Goal: Task Accomplishment & Management: Use online tool/utility

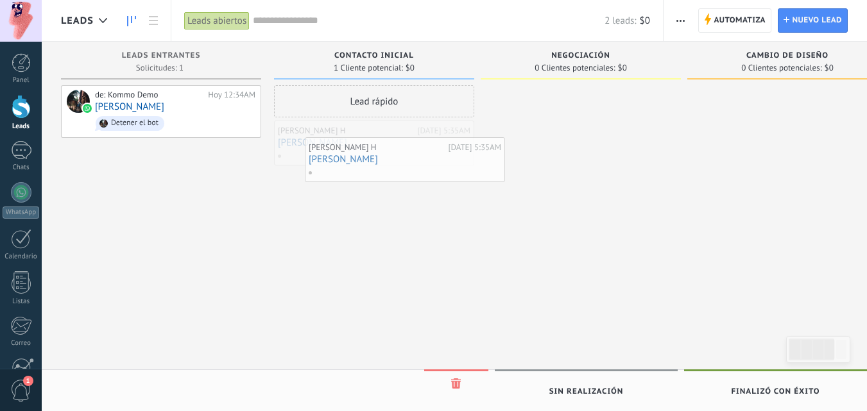
drag, startPoint x: 382, startPoint y: 146, endPoint x: 412, endPoint y: 162, distance: 34.7
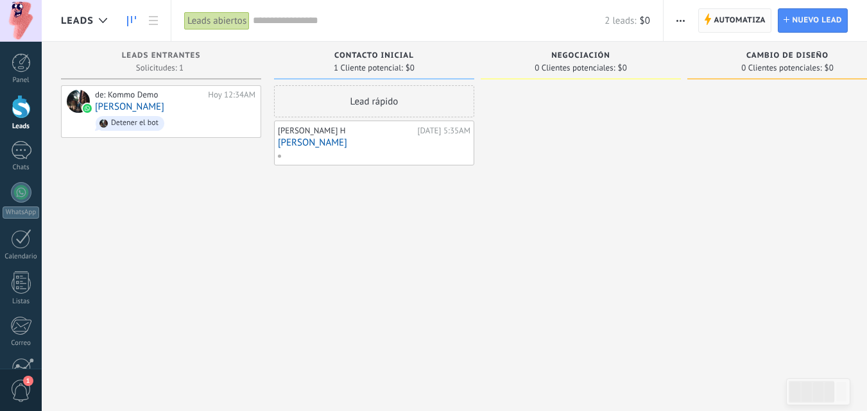
click at [747, 25] on span "Automatiza" at bounding box center [739, 20] width 52 height 23
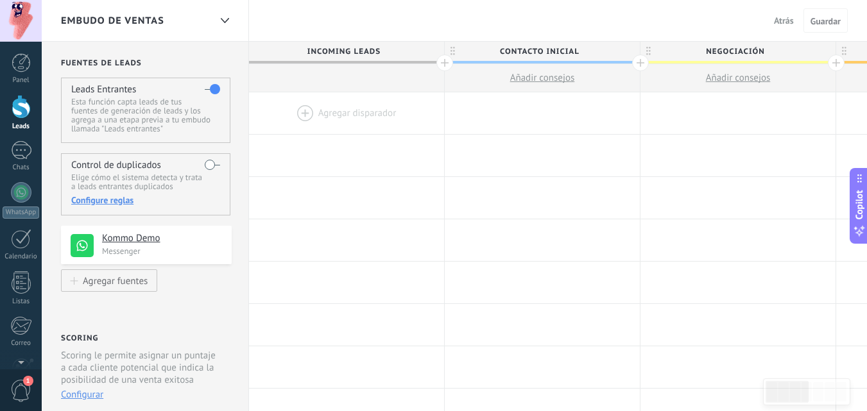
click at [775, 21] on span "Atrás" at bounding box center [784, 21] width 20 height 12
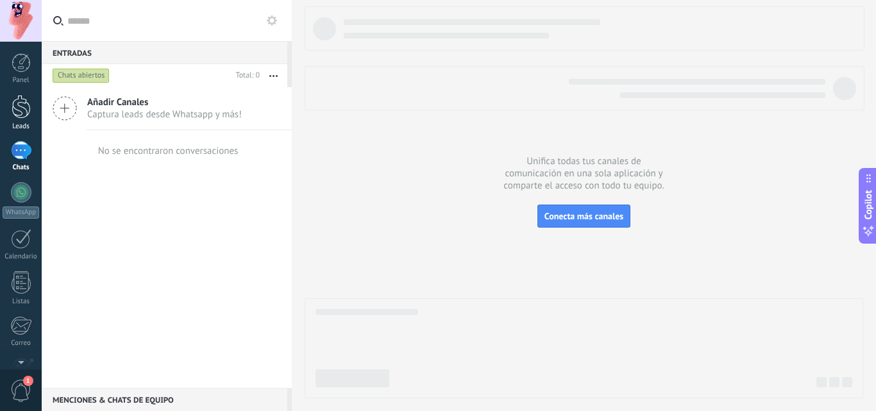
click at [13, 114] on div at bounding box center [21, 107] width 19 height 24
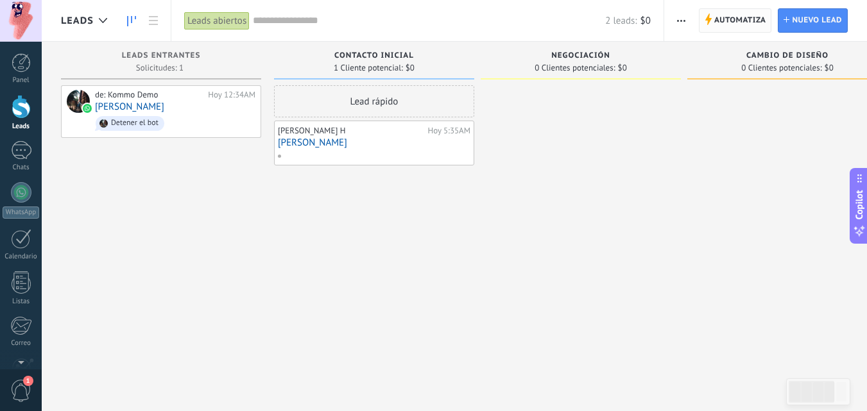
click at [707, 22] on icon at bounding box center [707, 19] width 7 height 12
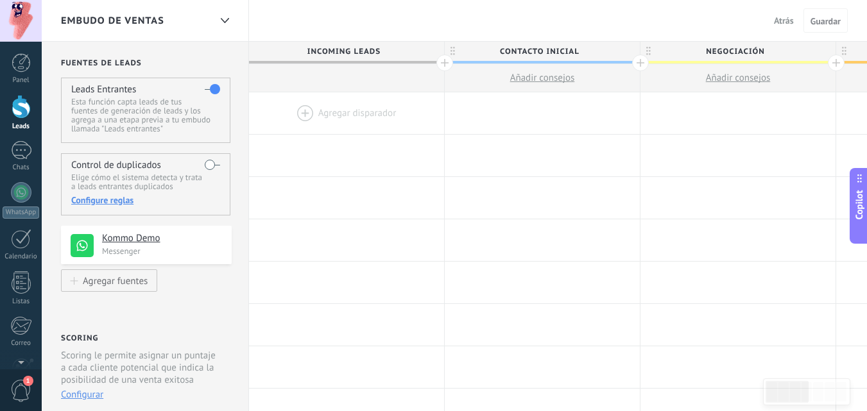
click at [300, 110] on div at bounding box center [346, 113] width 195 height 42
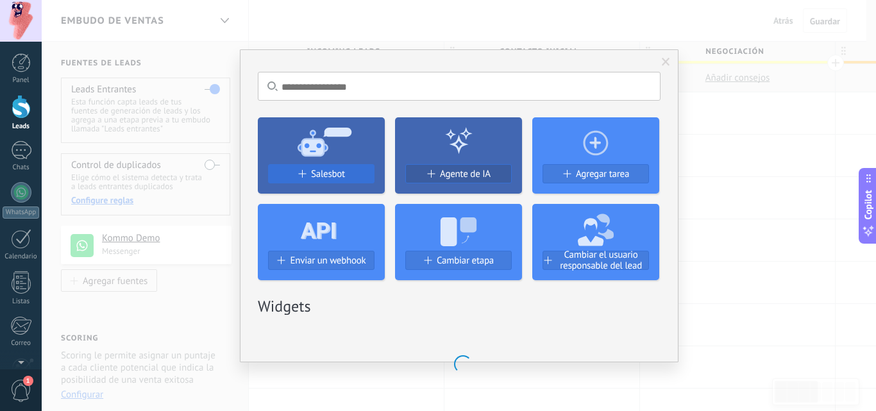
click at [327, 174] on span "Salesbot" at bounding box center [328, 174] width 34 height 11
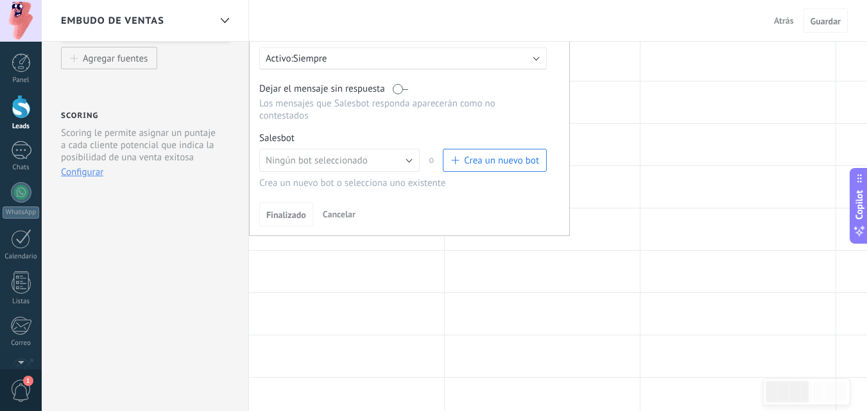
scroll to position [261, 0]
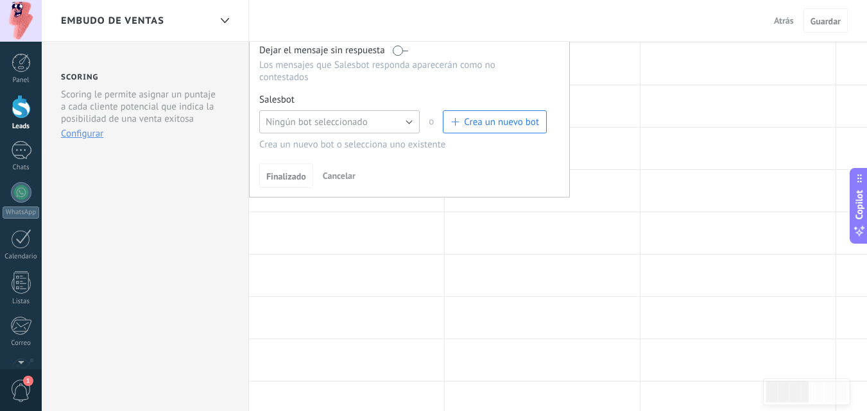
click at [353, 113] on button "Ningún bot seleccionado" at bounding box center [339, 121] width 160 height 23
drag, startPoint x: 427, startPoint y: 124, endPoint x: 366, endPoint y: 121, distance: 60.4
click at [366, 121] on div "Ningún bot seleccionado Ningún bot seleccionado o Crea un nuevo bot" at bounding box center [402, 125] width 287 height 30
click at [366, 121] on span "Ningún bot seleccionado" at bounding box center [317, 122] width 102 height 12
click at [375, 112] on li "Ningún bot seleccionado" at bounding box center [334, 122] width 167 height 22
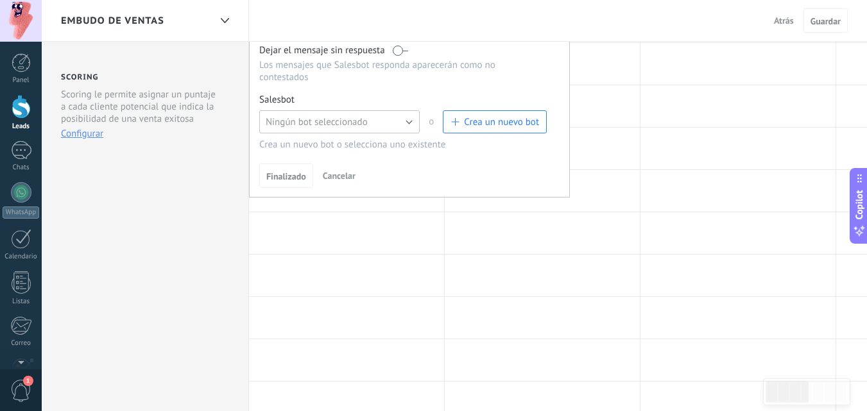
click at [375, 112] on button "Ningún bot seleccionado" at bounding box center [339, 121] width 160 height 23
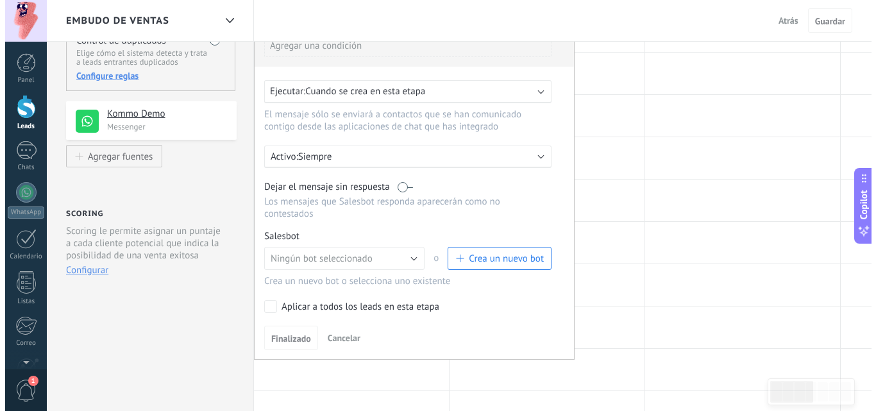
scroll to position [158, 0]
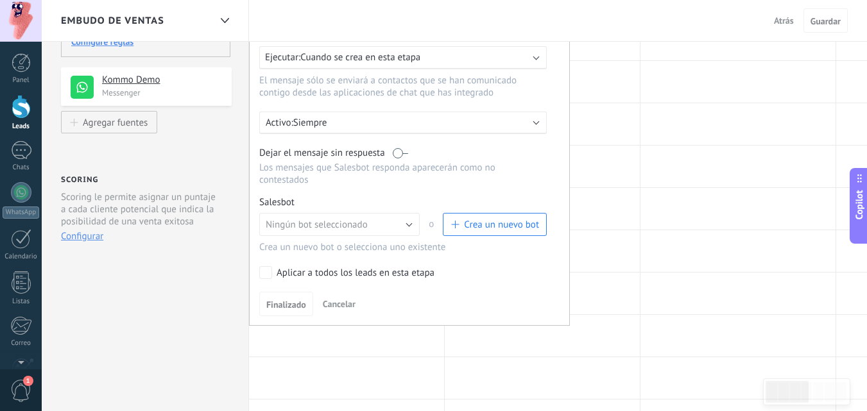
click at [377, 126] on p "Siempre" at bounding box center [405, 123] width 225 height 12
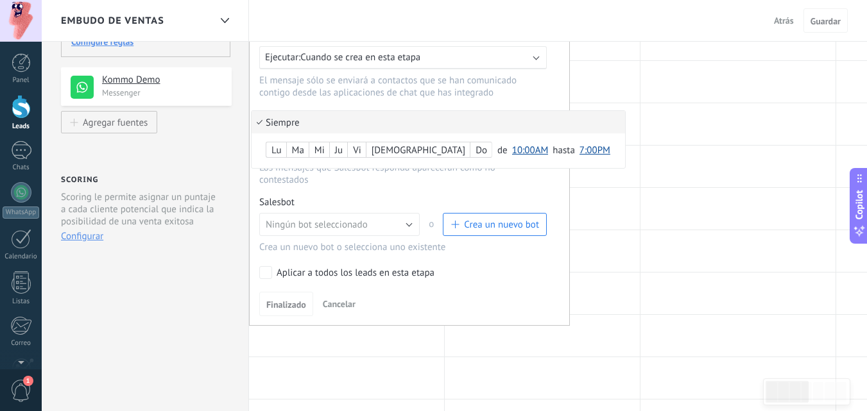
click at [348, 237] on div at bounding box center [409, 152] width 319 height 346
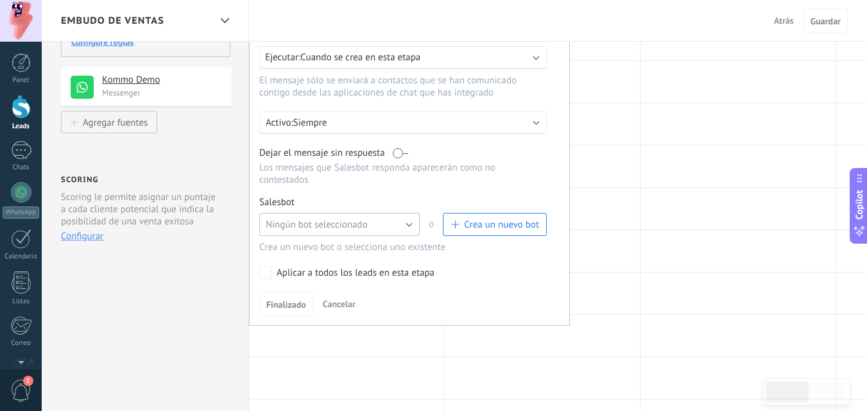
click at [413, 217] on button "Ningún bot seleccionado" at bounding box center [339, 224] width 160 height 23
click at [409, 219] on span "Ningún bot seleccionado" at bounding box center [333, 225] width 164 height 12
click at [409, 219] on button "Ningún bot seleccionado" at bounding box center [339, 224] width 160 height 23
click at [316, 251] on span "Salesbot #3" at bounding box center [333, 247] width 164 height 12
click at [485, 232] on button "Crea un nuevo bot" at bounding box center [495, 224] width 104 height 23
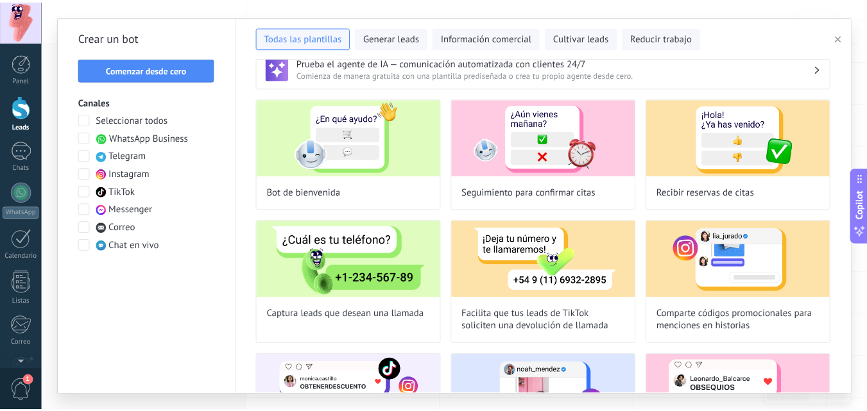
scroll to position [0, 0]
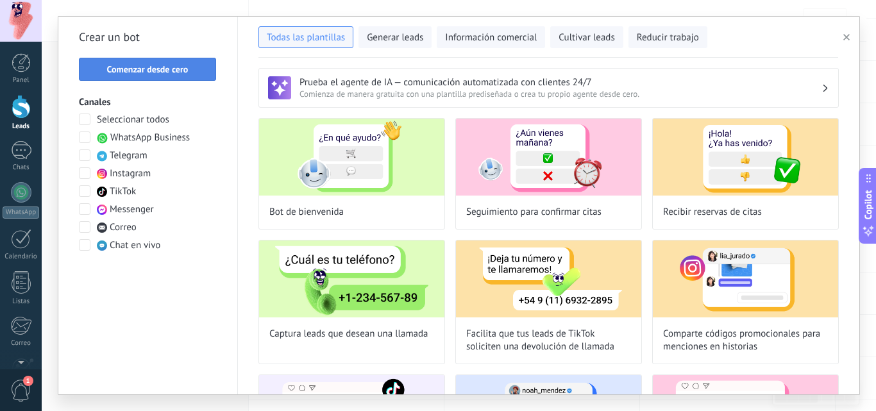
click at [142, 74] on span "Comenzar desde cero" at bounding box center [147, 69] width 81 height 9
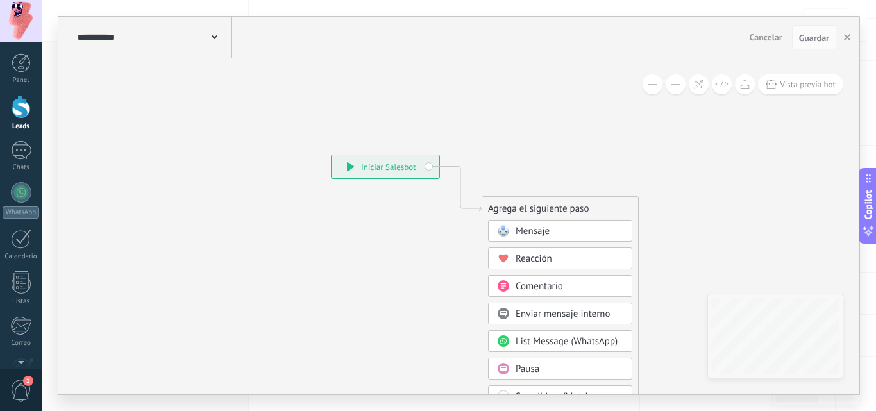
click at [766, 39] on span "Cancelar" at bounding box center [766, 37] width 33 height 12
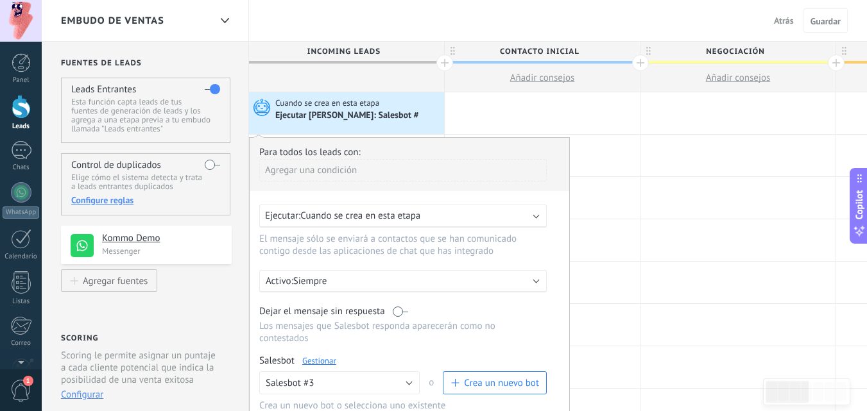
click at [411, 110] on div "Ejecutar [PERSON_NAME]: Salesbot #" at bounding box center [358, 115] width 166 height 13
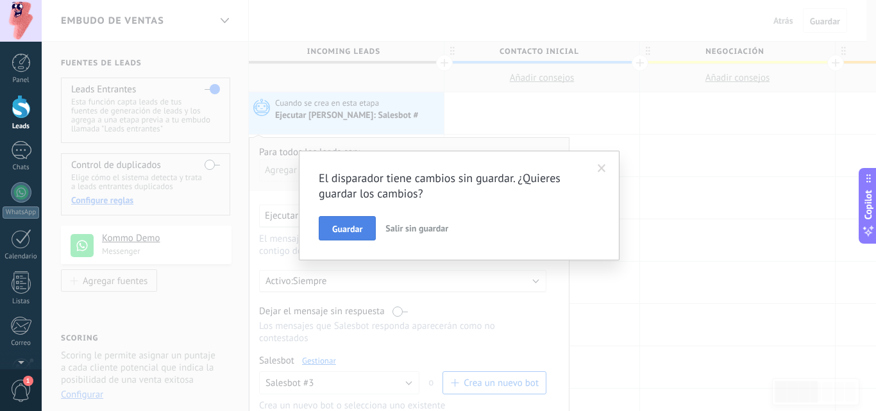
click at [352, 233] on span "Guardar" at bounding box center [347, 229] width 30 height 9
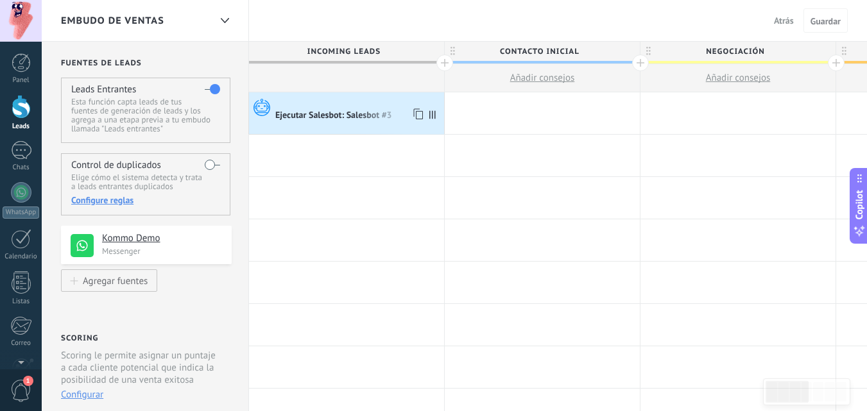
click at [333, 102] on div at bounding box center [358, 104] width 166 height 12
click at [436, 114] on span at bounding box center [435, 113] width 17 height 42
click at [788, 17] on span "Atrás" at bounding box center [784, 21] width 20 height 12
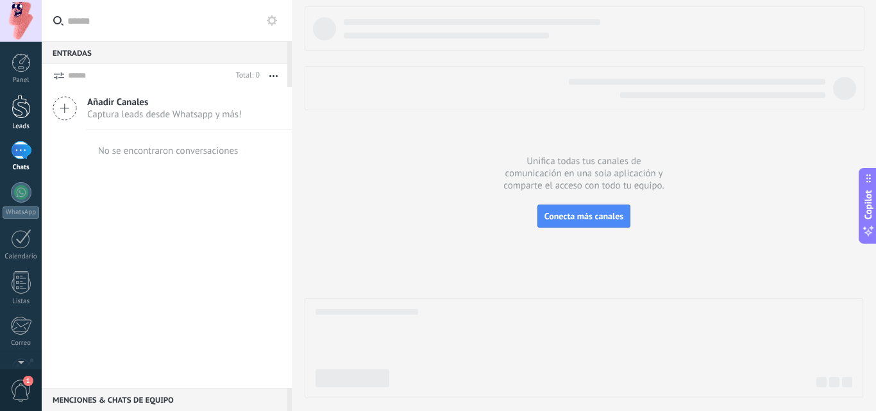
click at [19, 121] on link "Leads" at bounding box center [21, 113] width 42 height 36
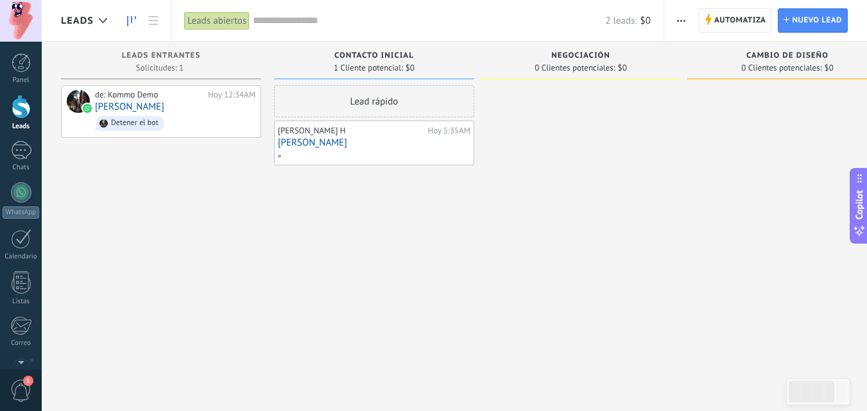
click at [752, 26] on span "Automatiza" at bounding box center [740, 20] width 52 height 23
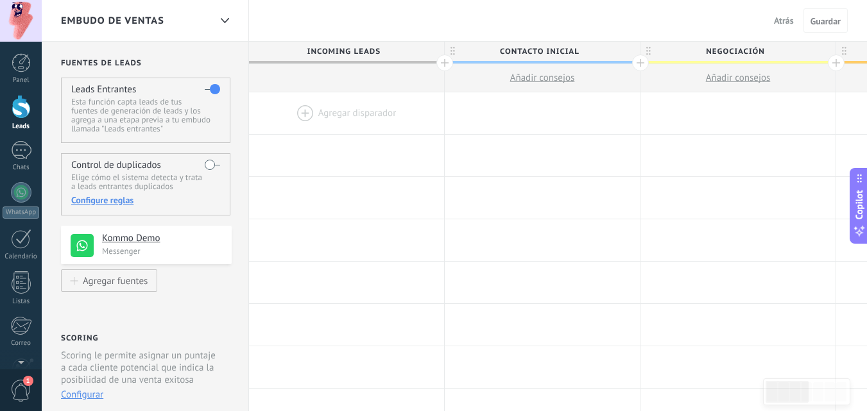
click at [300, 111] on div at bounding box center [346, 113] width 195 height 42
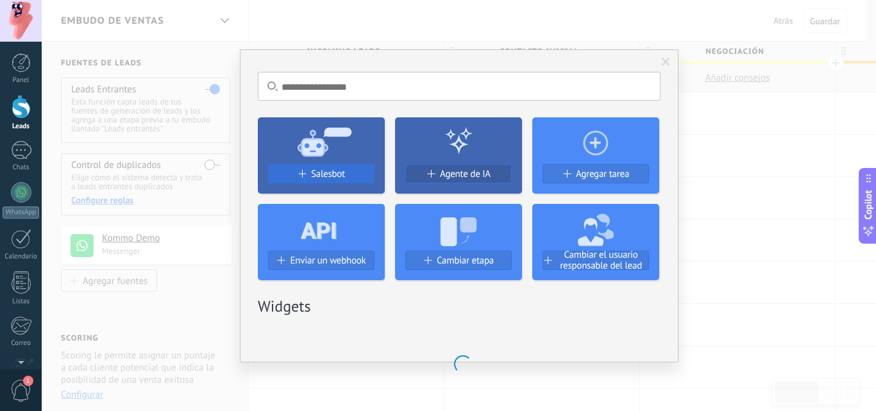
click at [308, 178] on div "Salesbot" at bounding box center [321, 174] width 105 height 11
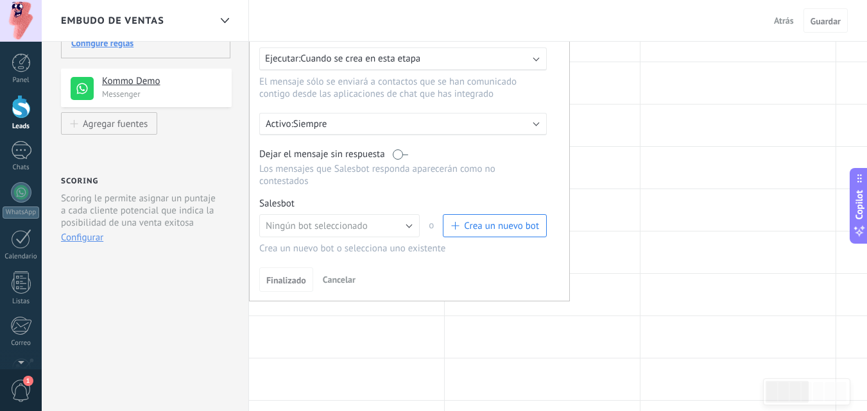
scroll to position [180, 0]
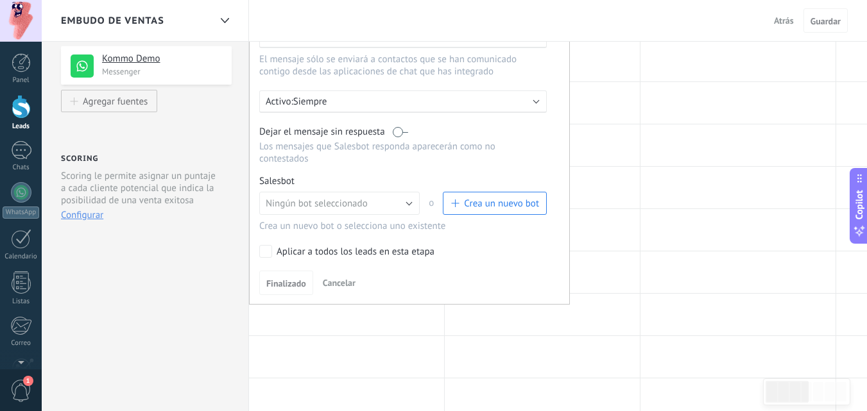
click at [407, 198] on button "Ningún bot seleccionado" at bounding box center [339, 203] width 160 height 23
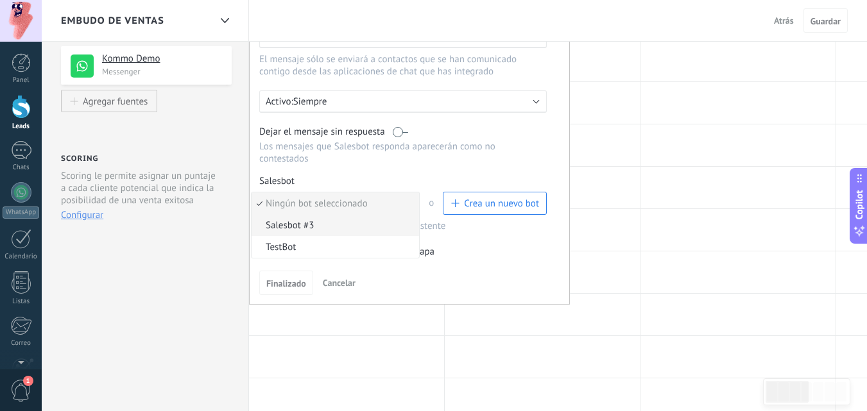
click at [320, 230] on span "Salesbot #3" at bounding box center [333, 225] width 164 height 12
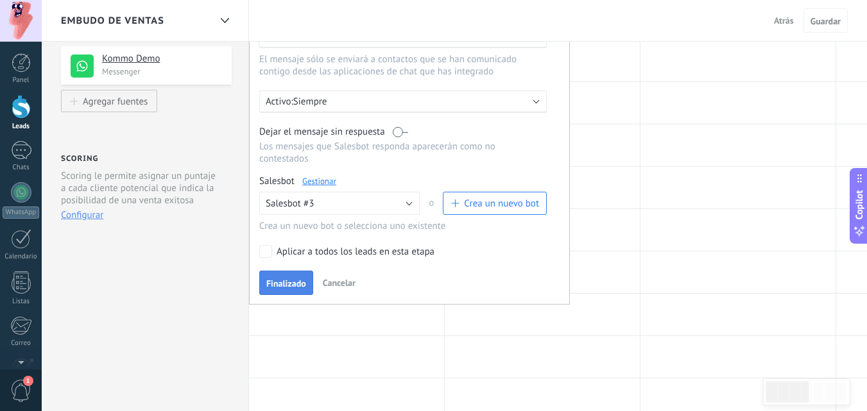
click at [285, 282] on span "Finalizado" at bounding box center [286, 283] width 40 height 9
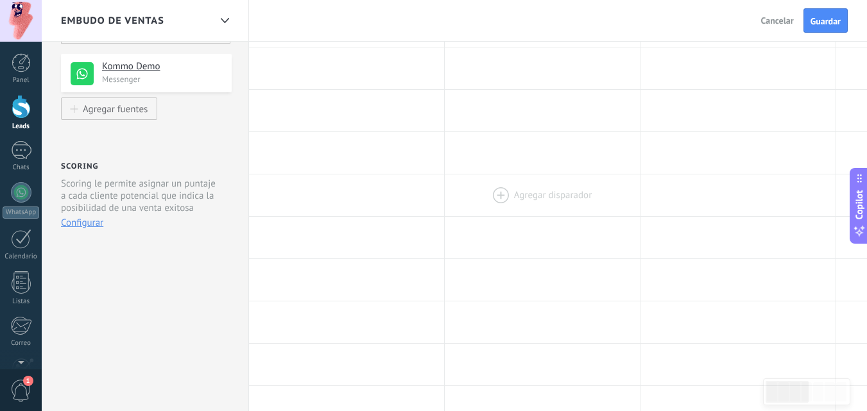
scroll to position [0, 0]
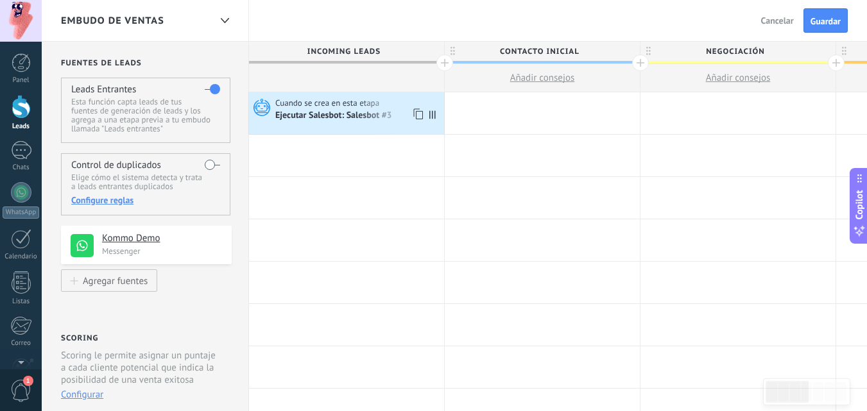
click at [341, 96] on div "Cuando se crea en esta etapa Ejecutar [PERSON_NAME]: Salesbot #3" at bounding box center [346, 113] width 195 height 42
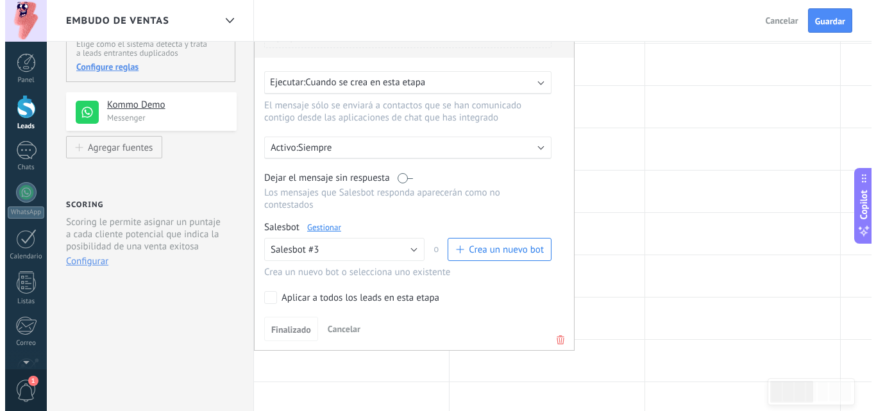
scroll to position [137, 0]
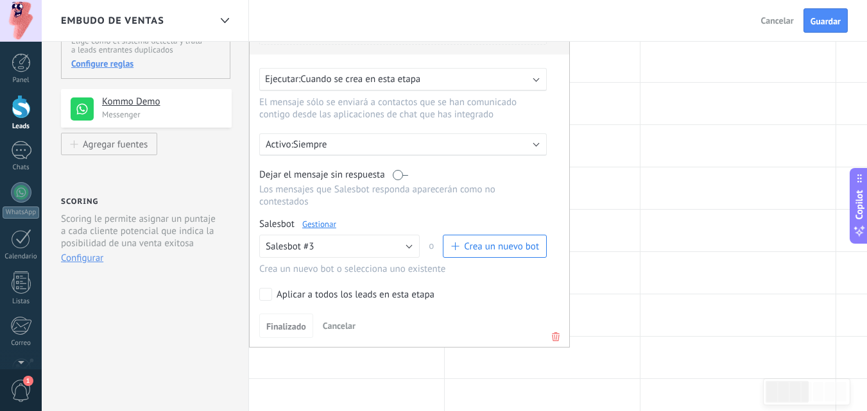
click at [312, 225] on link "Gestionar" at bounding box center [319, 224] width 34 height 11
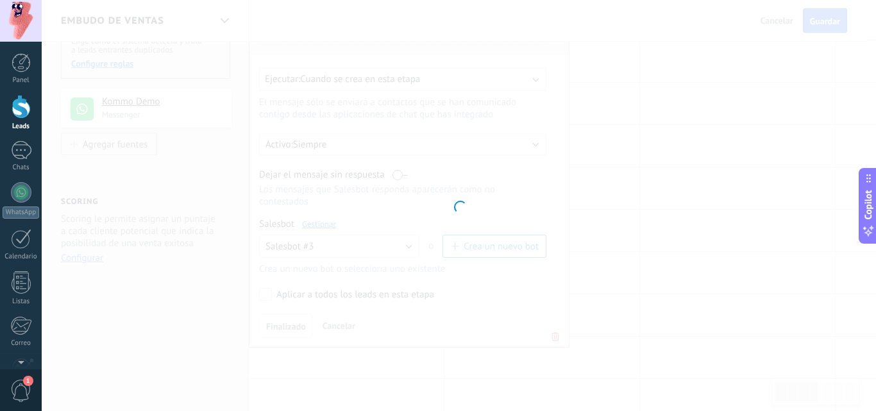
type input "**********"
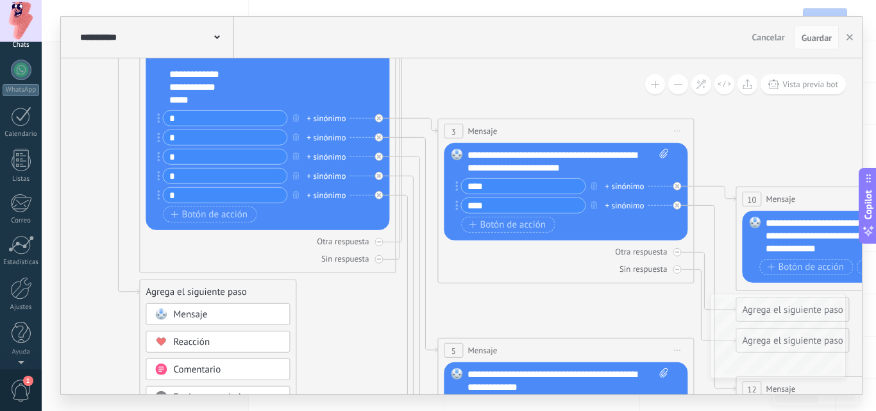
scroll to position [0, 0]
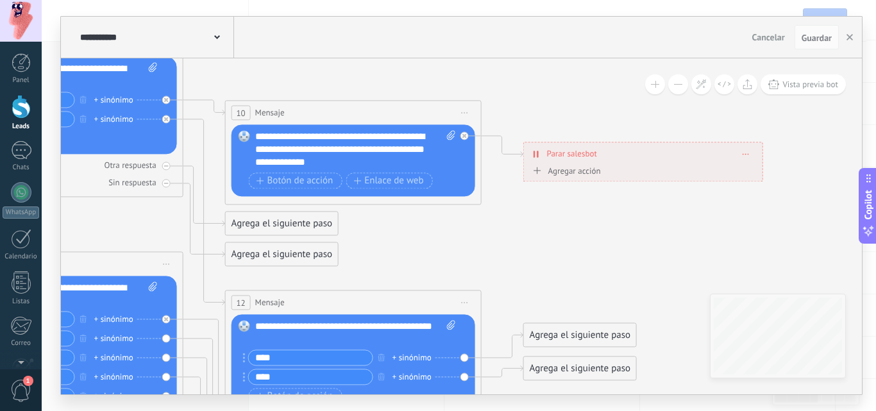
click at [401, 164] on div "**********" at bounding box center [355, 149] width 201 height 38
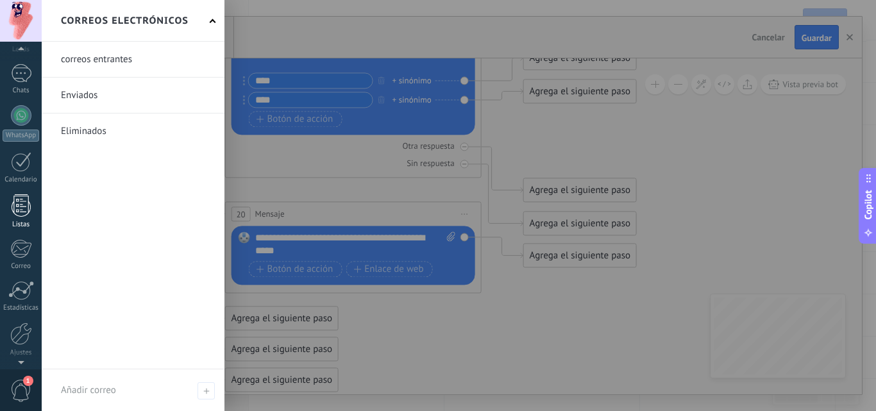
scroll to position [123, 0]
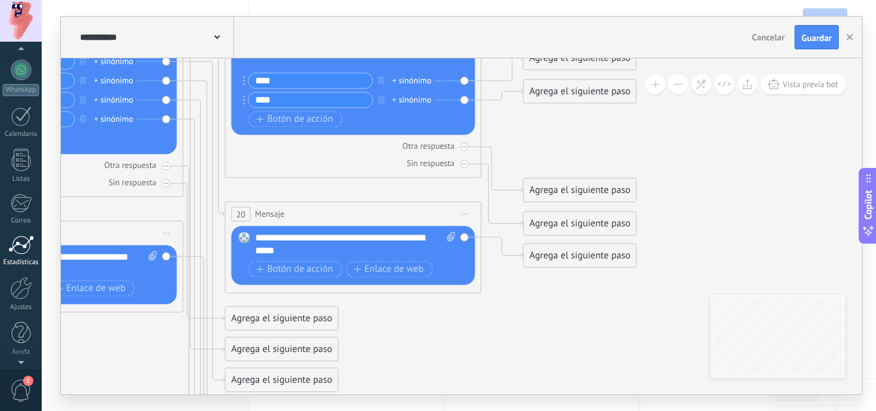
click at [20, 259] on div "Estadísticas" at bounding box center [21, 263] width 37 height 8
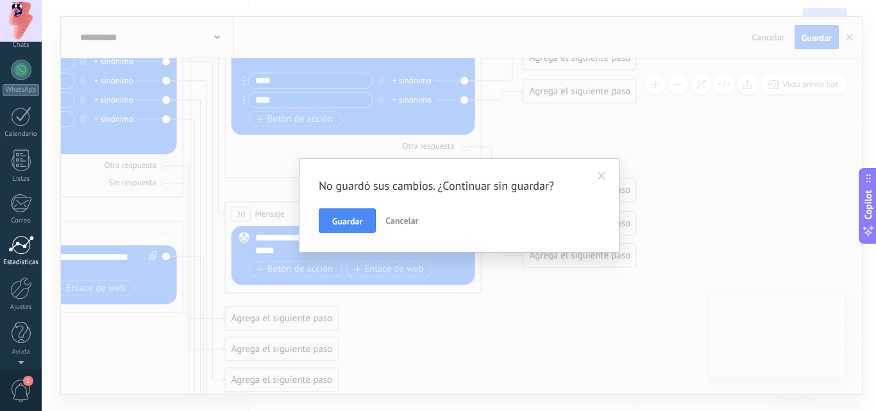
scroll to position [0, 0]
click at [407, 220] on span "Cancelar" at bounding box center [402, 221] width 33 height 12
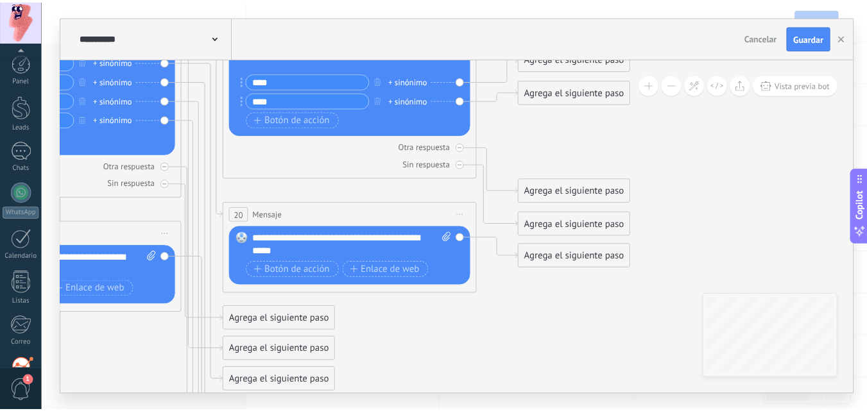
scroll to position [123, 0]
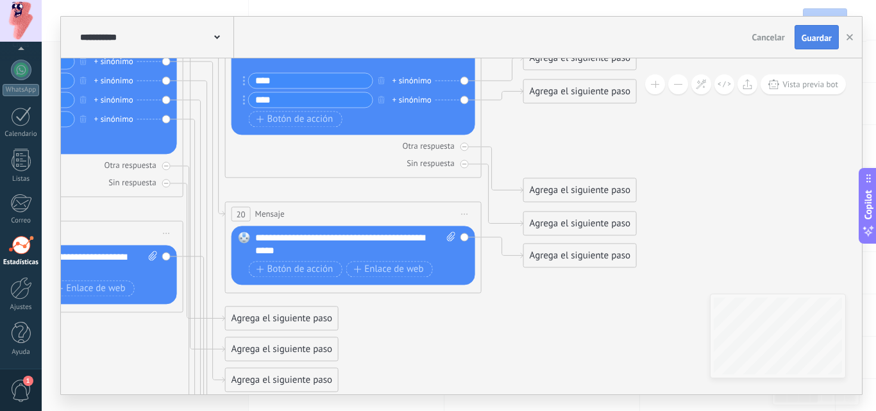
click at [811, 40] on span "Guardar" at bounding box center [817, 37] width 30 height 9
click at [16, 251] on div at bounding box center [21, 244] width 26 height 19
click at [30, 242] on div at bounding box center [21, 244] width 26 height 19
click at [848, 36] on use "button" at bounding box center [850, 37] width 6 height 6
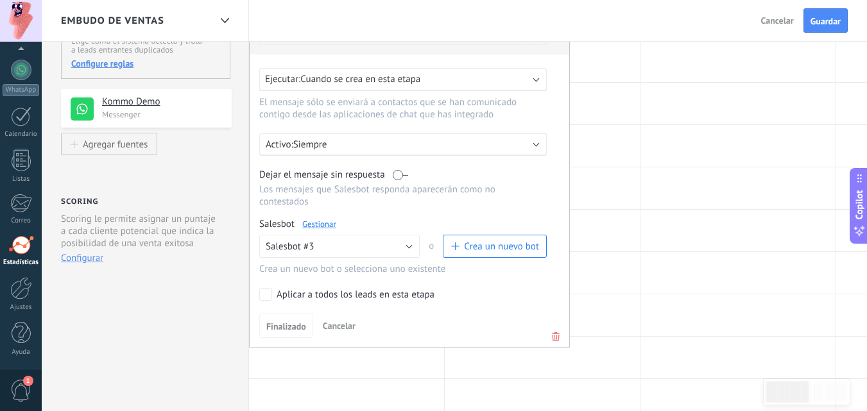
click at [15, 242] on div at bounding box center [21, 244] width 26 height 19
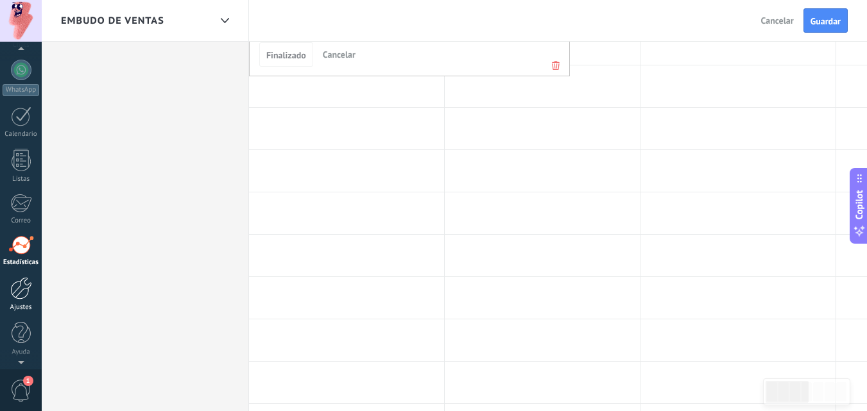
scroll to position [0, 0]
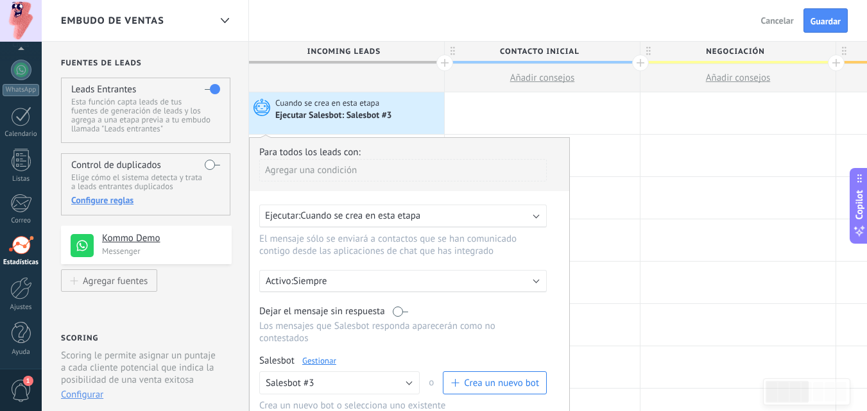
click at [30, 235] on div at bounding box center [21, 244] width 26 height 19
click at [22, 156] on div at bounding box center [21, 150] width 21 height 19
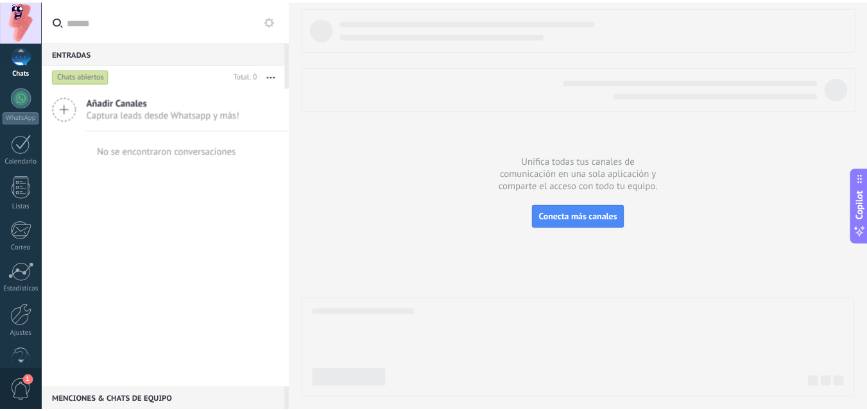
scroll to position [123, 0]
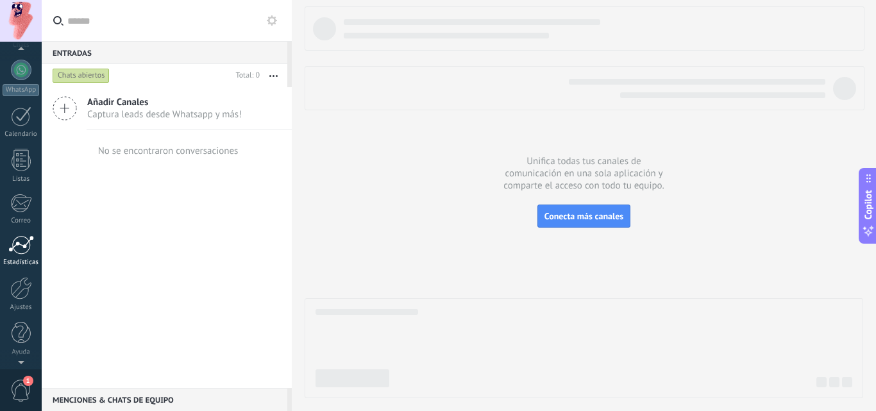
click at [15, 264] on div "Estadísticas" at bounding box center [21, 263] width 37 height 8
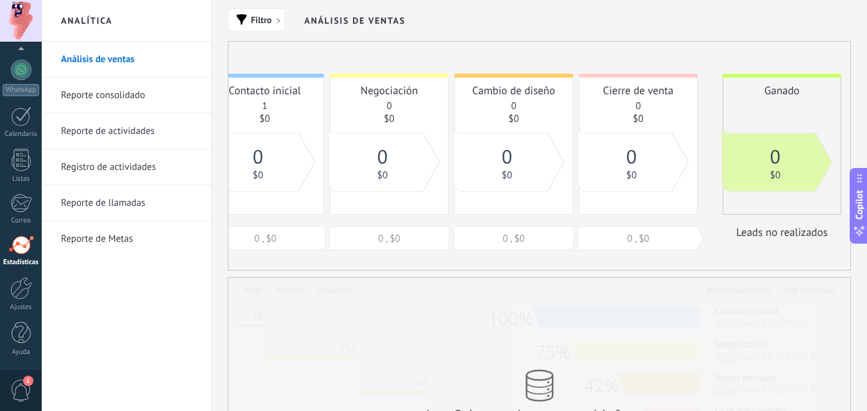
click at [144, 96] on link "Reporte consolidado" at bounding box center [129, 96] width 137 height 36
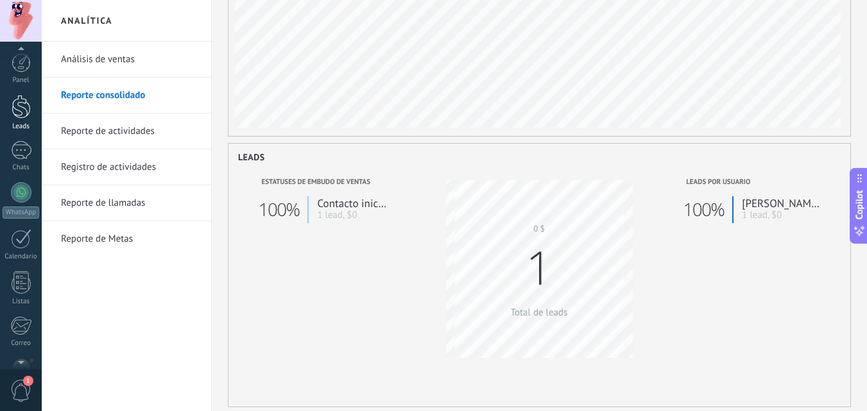
click at [12, 102] on div at bounding box center [21, 107] width 19 height 24
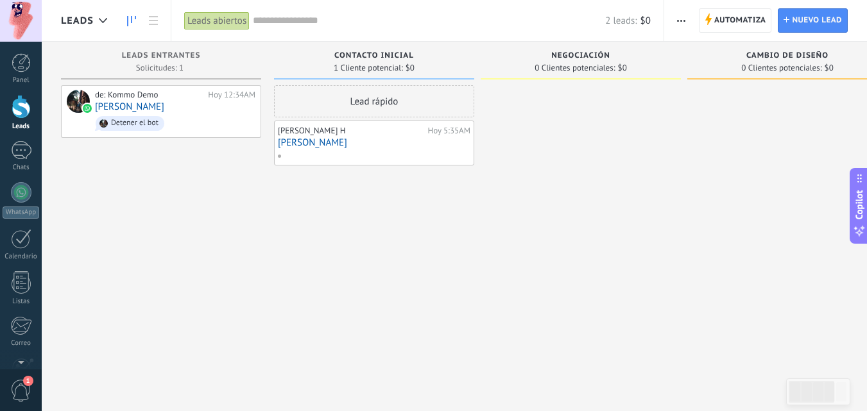
click at [374, 138] on link "[PERSON_NAME]" at bounding box center [374, 142] width 192 height 11
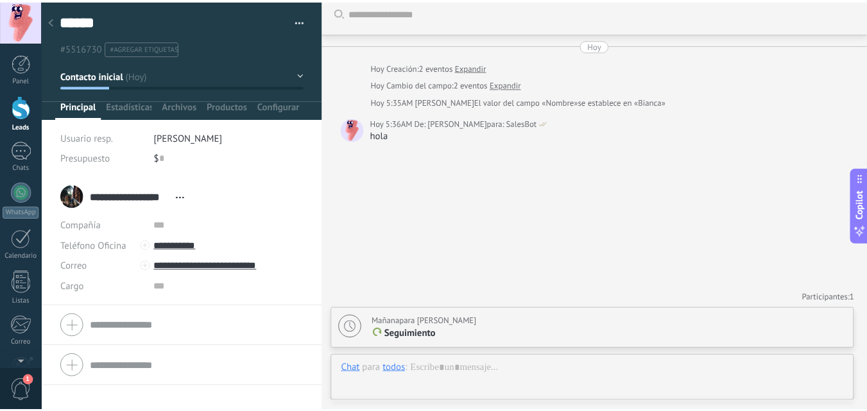
scroll to position [19, 0]
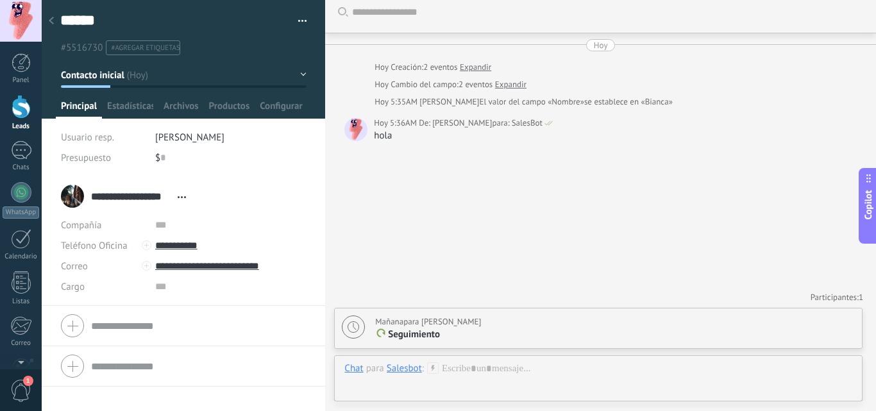
click at [15, 112] on div at bounding box center [21, 107] width 19 height 24
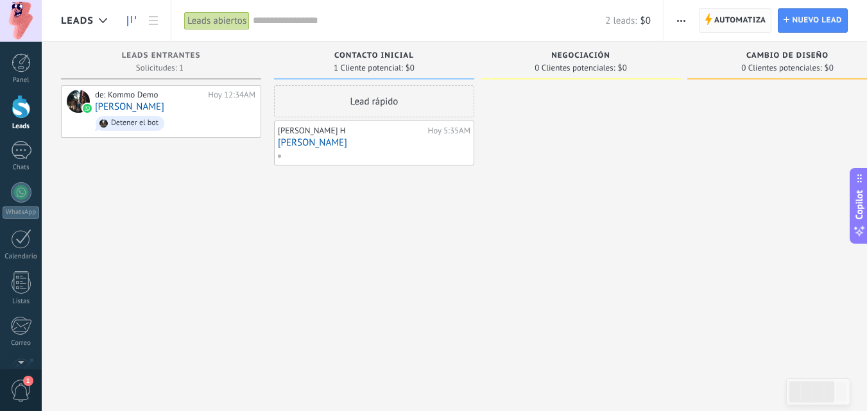
click at [749, 16] on span "Automatiza" at bounding box center [740, 20] width 52 height 23
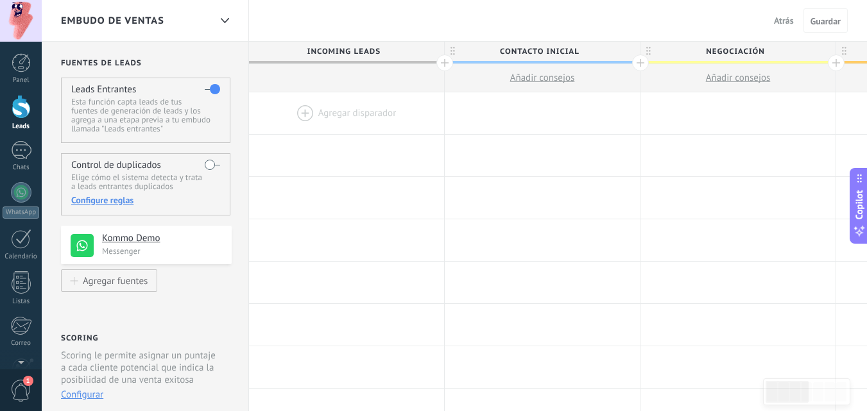
click at [346, 115] on div at bounding box center [346, 113] width 195 height 42
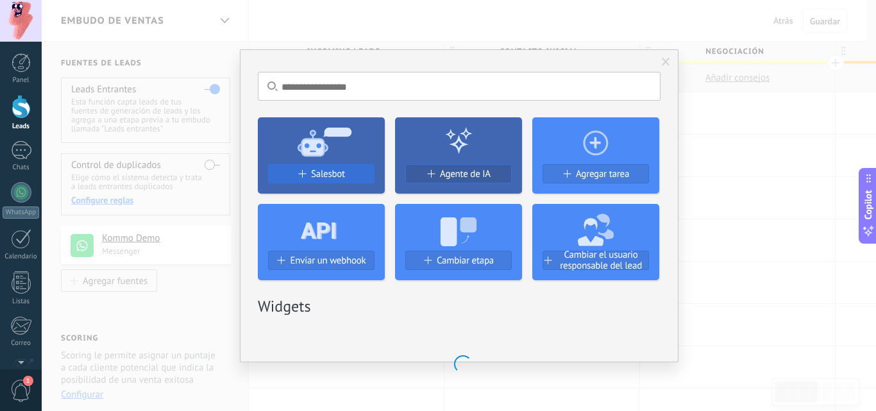
click at [321, 177] on div "Salesbot" at bounding box center [321, 179] width 127 height 30
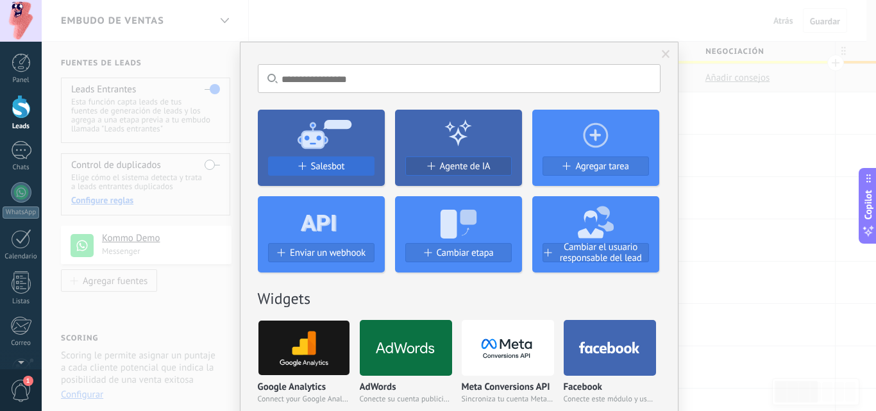
click at [327, 174] on button "Salesbot" at bounding box center [321, 166] width 106 height 19
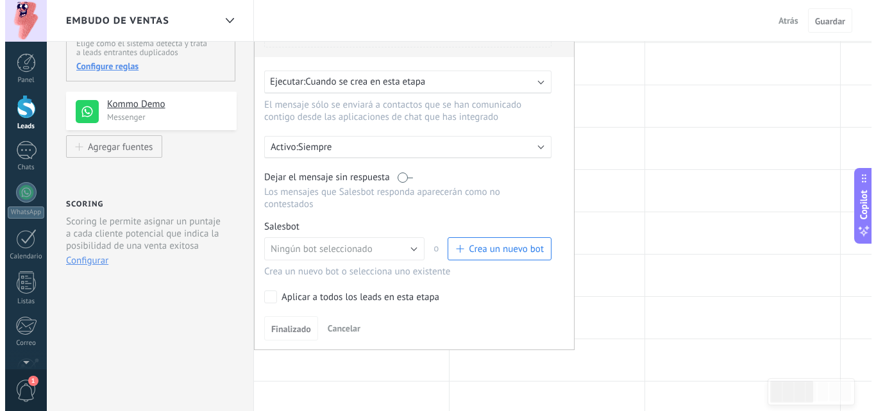
scroll to position [137, 0]
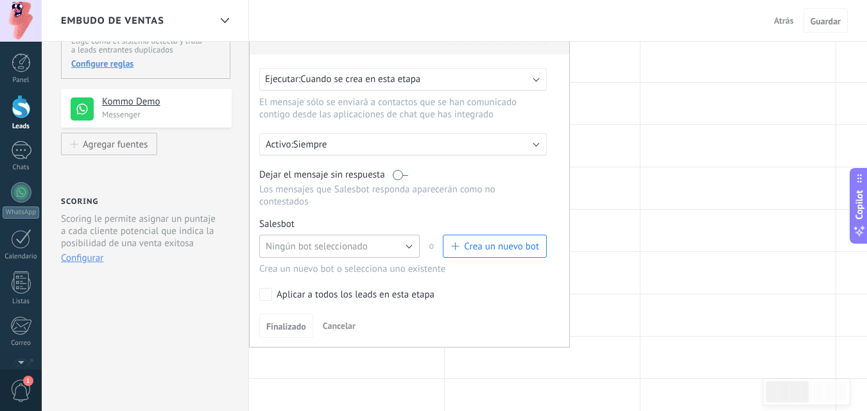
click at [339, 244] on span "Ningún bot seleccionado" at bounding box center [317, 247] width 102 height 12
click at [325, 266] on span "Salesbot #3" at bounding box center [333, 268] width 164 height 12
click at [319, 224] on link "Gestionar" at bounding box center [319, 224] width 34 height 11
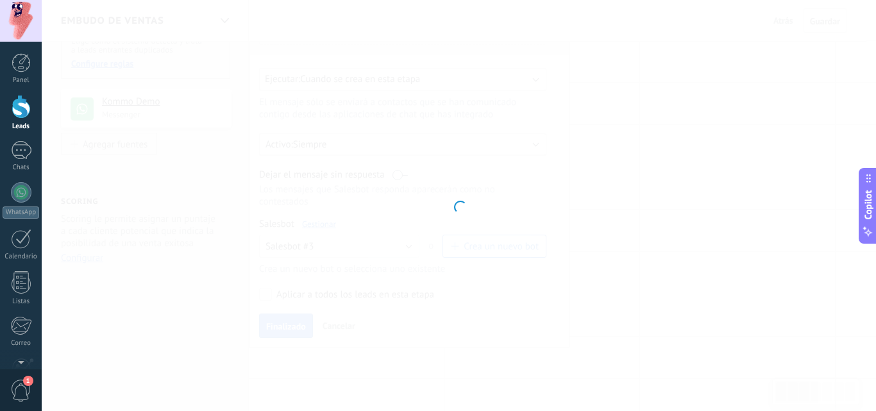
type input "**********"
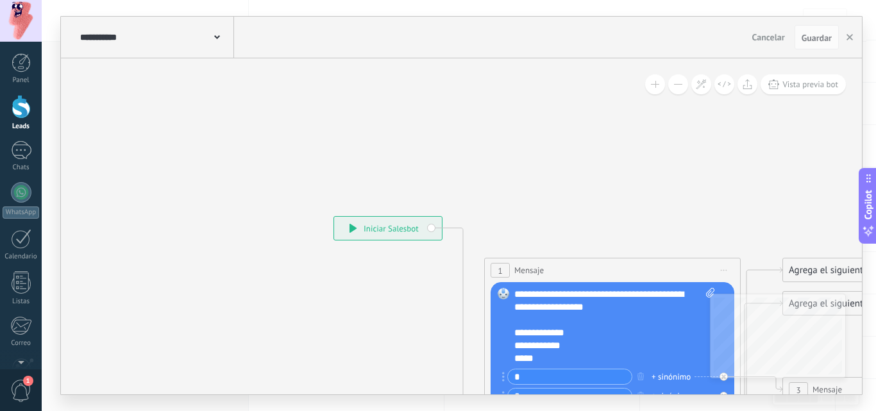
click at [365, 228] on div "**********" at bounding box center [388, 228] width 108 height 23
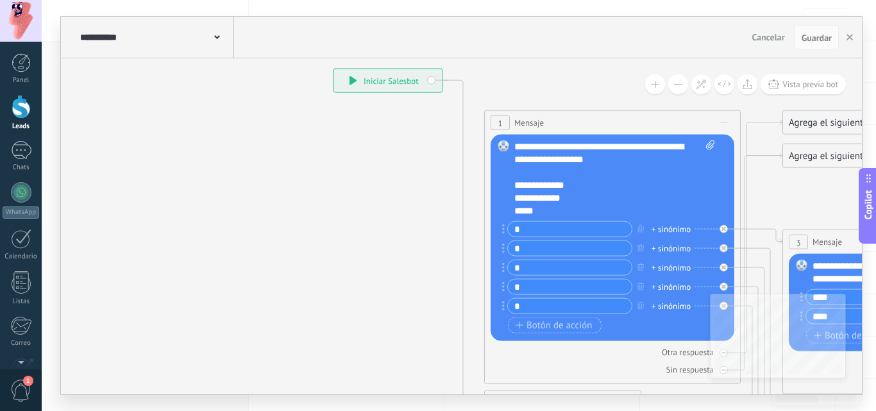
click at [348, 78] on div "**********" at bounding box center [388, 80] width 108 height 23
click at [350, 80] on icon at bounding box center [353, 80] width 7 height 9
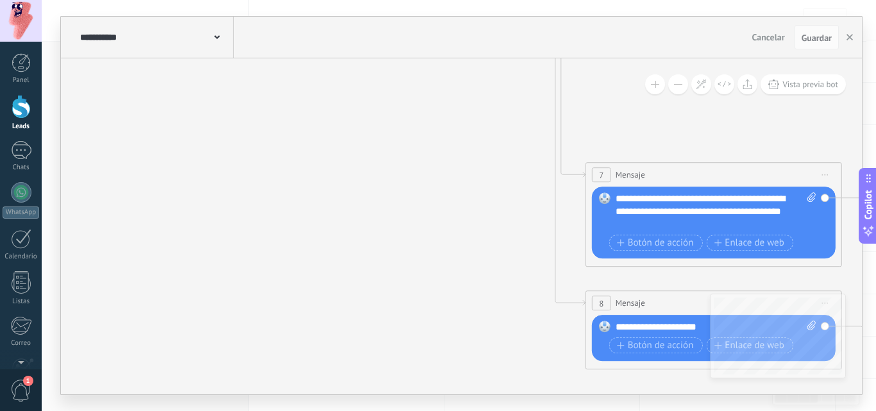
click at [724, 214] on div "**********" at bounding box center [716, 211] width 201 height 38
click at [727, 213] on div "**********" at bounding box center [716, 211] width 201 height 38
drag, startPoint x: 728, startPoint y: 213, endPoint x: 738, endPoint y: 223, distance: 14.1
click at [738, 223] on div "**********" at bounding box center [716, 211] width 201 height 38
click at [643, 246] on span "Botón de acción" at bounding box center [655, 243] width 77 height 10
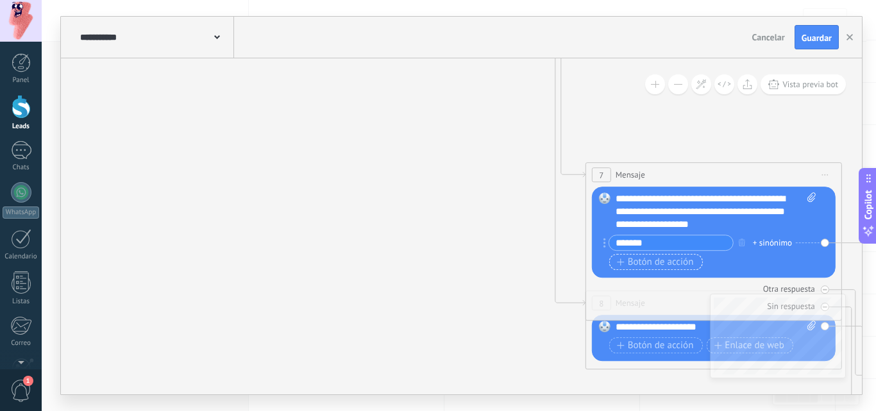
type input "*******"
click at [652, 257] on span "Botón de acción" at bounding box center [655, 262] width 77 height 10
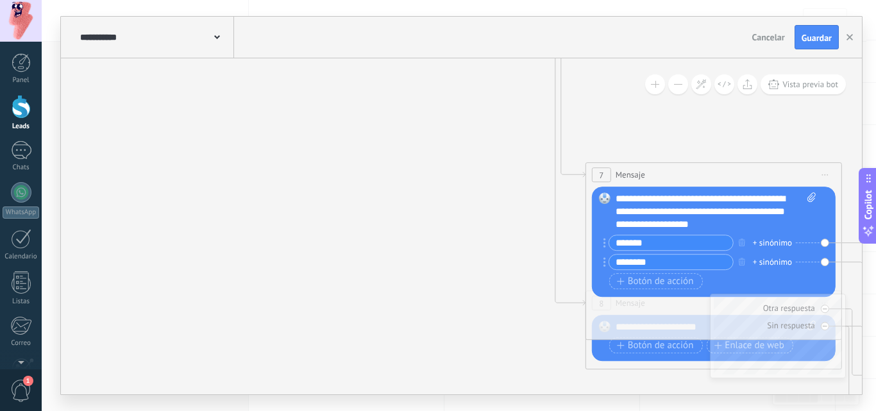
type input "********"
click at [808, 40] on span "Guardar" at bounding box center [817, 37] width 30 height 9
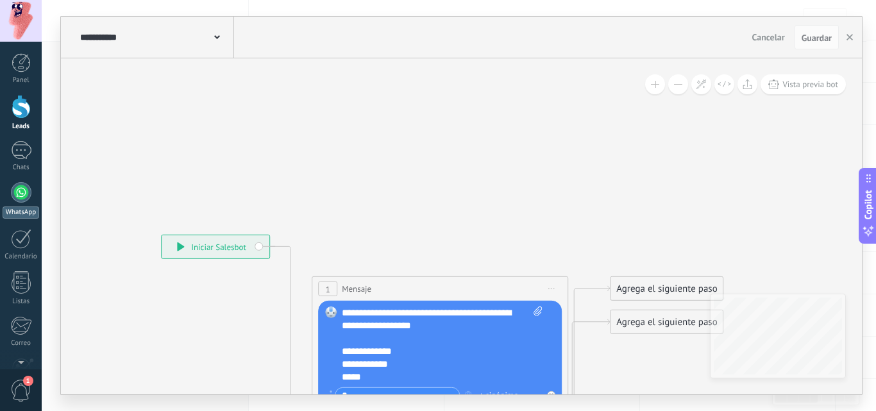
click at [26, 191] on div at bounding box center [21, 192] width 21 height 21
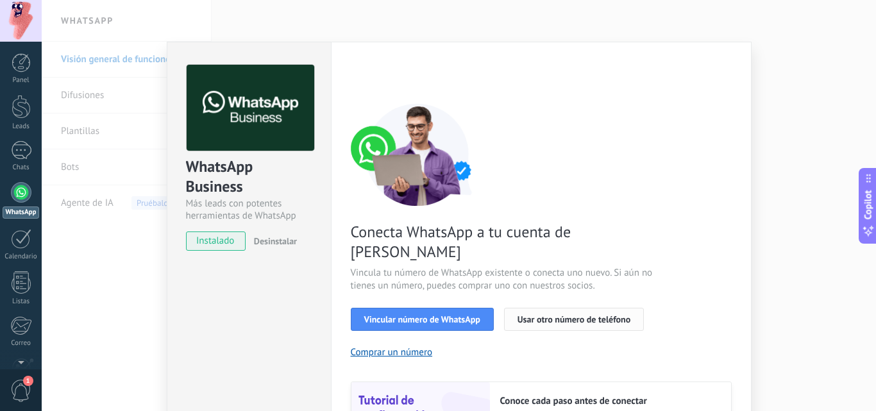
click at [521, 315] on span "Usar otro número de teléfono" at bounding box center [574, 319] width 113 height 9
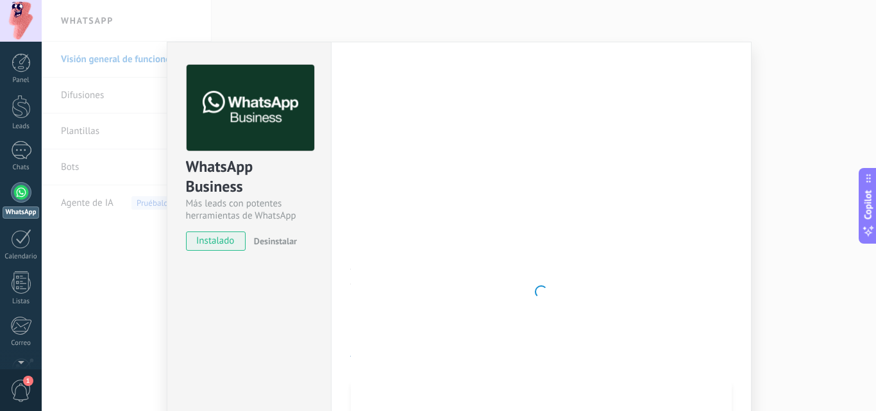
click at [820, 101] on div "WhatsApp Business Más leads con potentes herramientas de WhatsApp instalado Des…" at bounding box center [459, 205] width 835 height 411
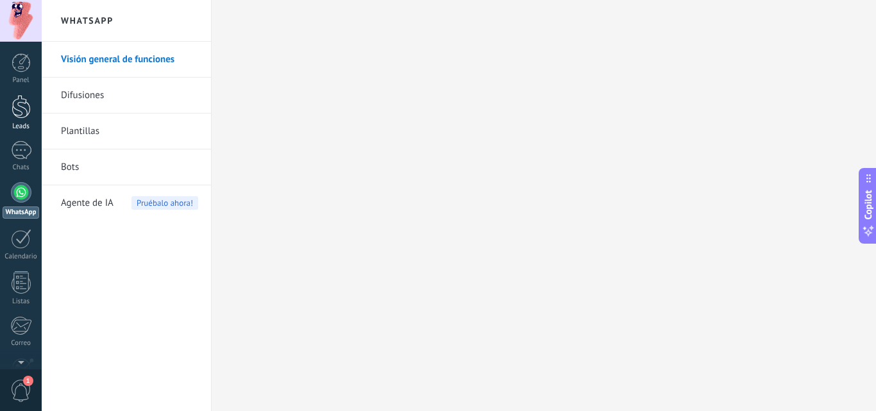
click at [12, 96] on div at bounding box center [21, 107] width 19 height 24
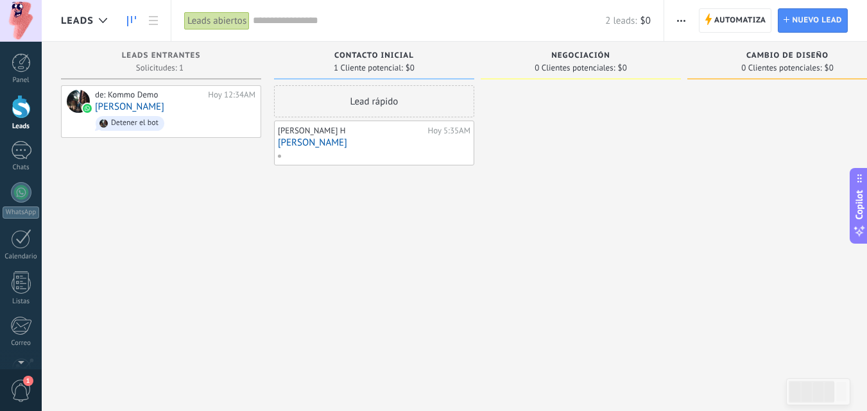
click at [366, 103] on div "Lead rápido" at bounding box center [374, 101] width 200 height 32
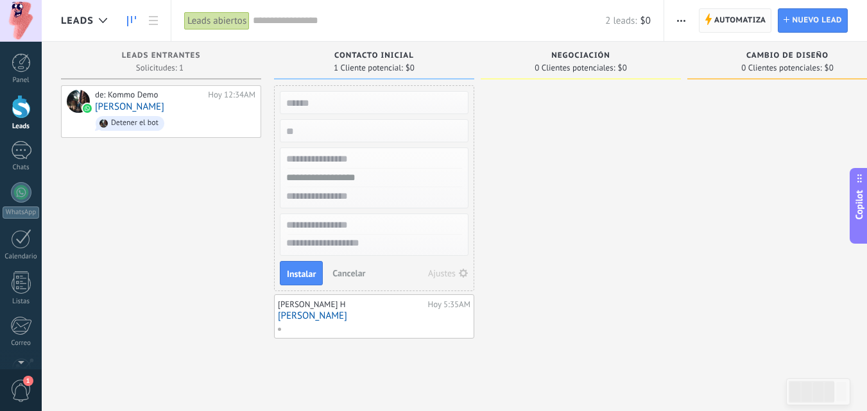
click at [733, 13] on span "Automatiza" at bounding box center [740, 20] width 52 height 23
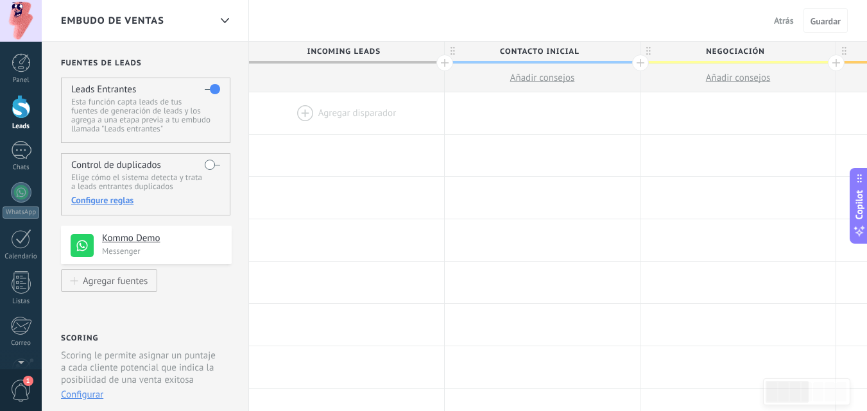
click at [335, 119] on div at bounding box center [346, 113] width 195 height 42
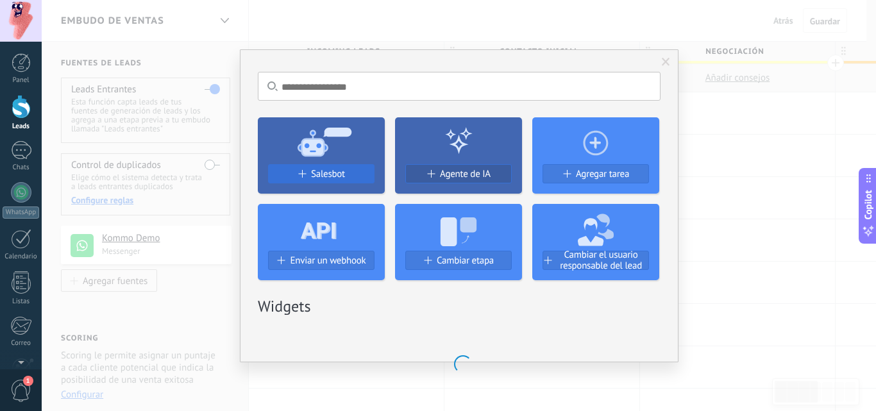
click at [327, 181] on div "Salesbot" at bounding box center [321, 179] width 127 height 30
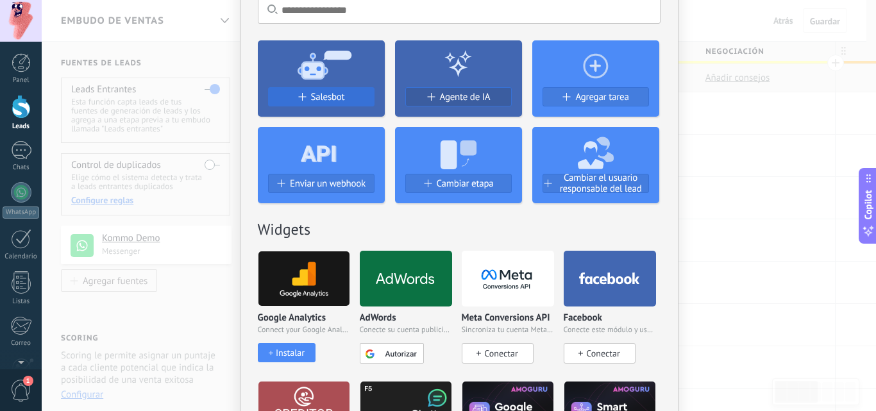
scroll to position [98, 0]
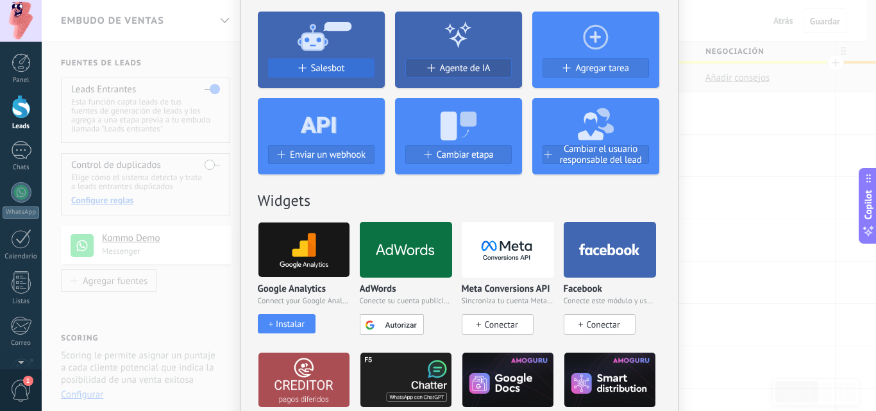
click at [326, 60] on button "Salesbot" at bounding box center [321, 67] width 106 height 19
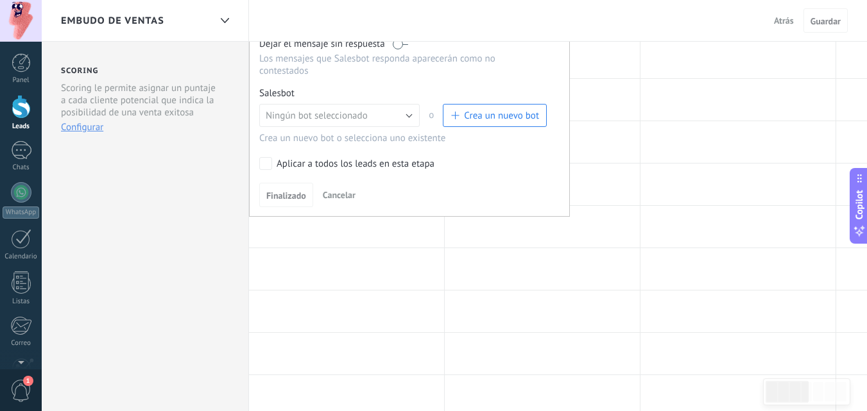
scroll to position [321, 0]
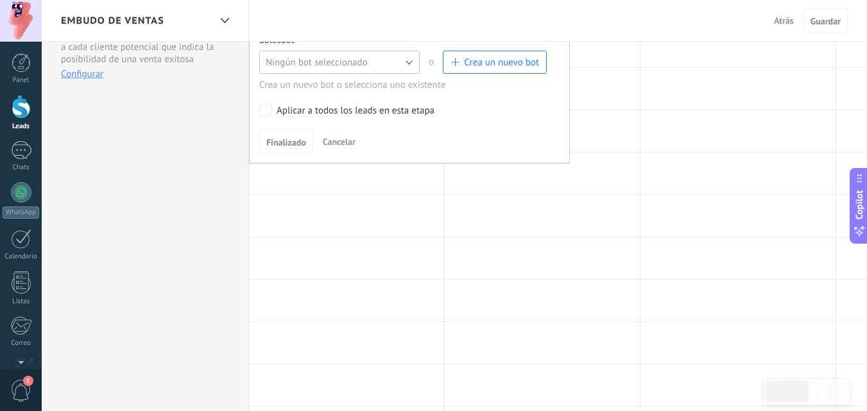
click at [324, 64] on span "Ningún bot seleccionado" at bounding box center [317, 62] width 102 height 12
click at [312, 88] on span "Salesbot #3" at bounding box center [333, 84] width 164 height 12
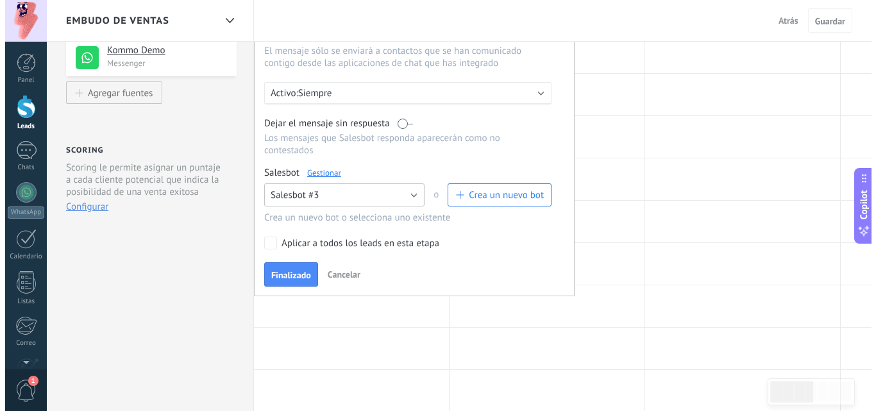
scroll to position [180, 0]
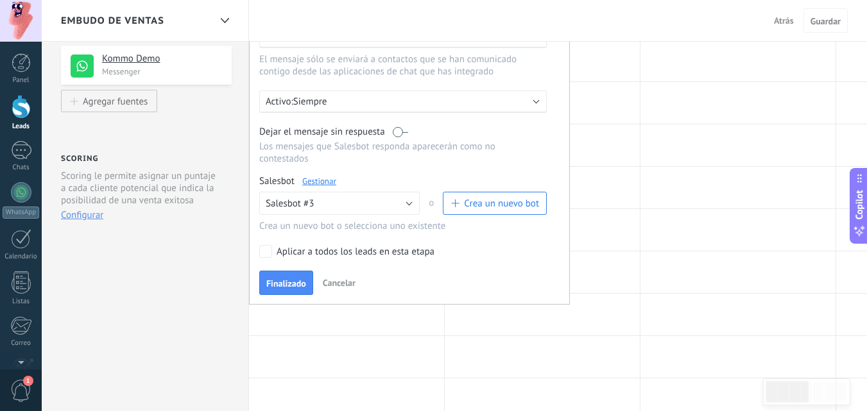
click at [321, 181] on link "Gestionar" at bounding box center [319, 181] width 34 height 11
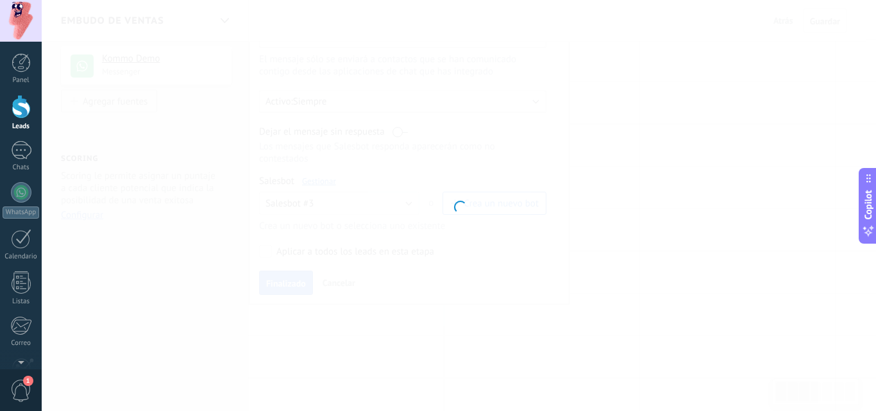
type input "**********"
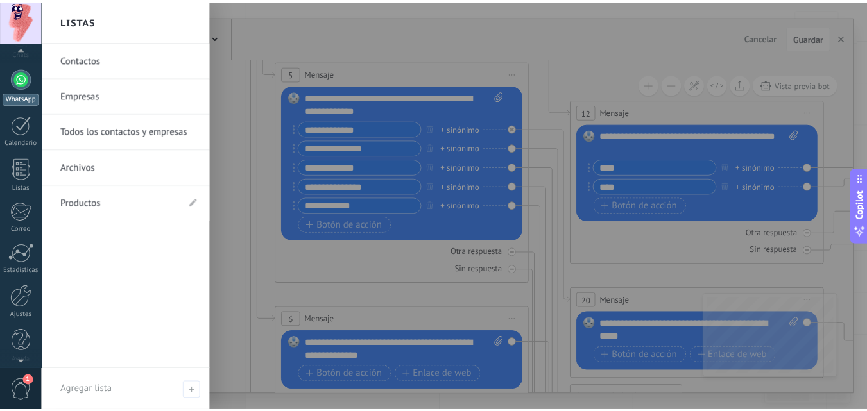
scroll to position [123, 0]
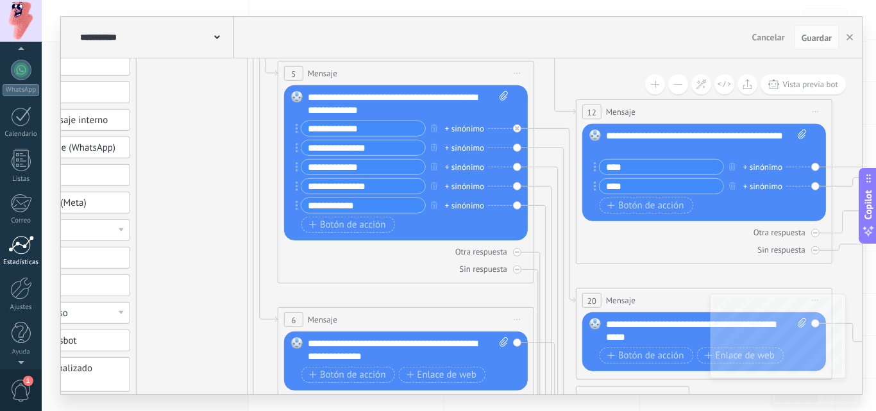
click at [21, 243] on div at bounding box center [21, 244] width 26 height 19
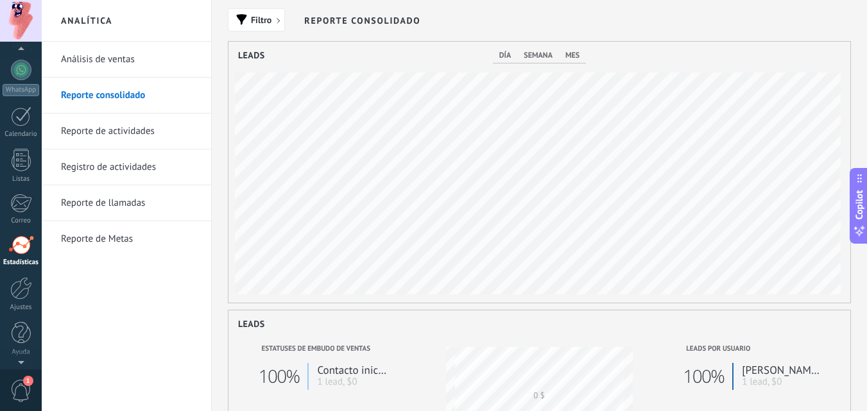
scroll to position [261, 622]
click at [101, 61] on link "Análisis de ventas" at bounding box center [129, 60] width 137 height 36
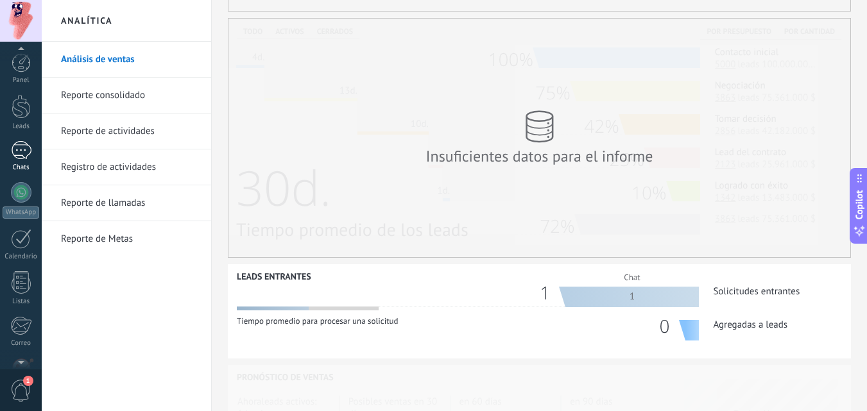
scroll to position [0, 170]
click at [25, 159] on div at bounding box center [21, 150] width 21 height 19
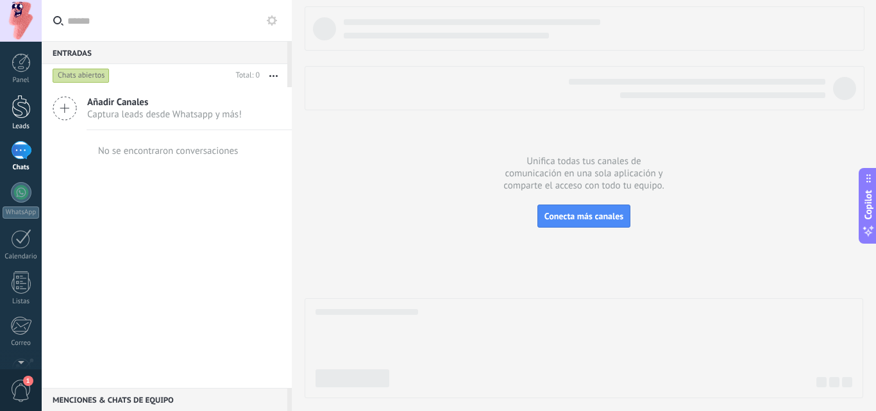
click at [17, 107] on div at bounding box center [21, 107] width 19 height 24
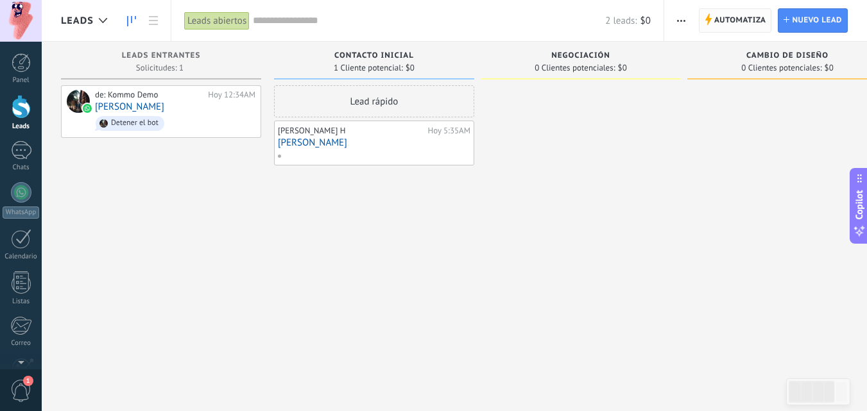
click at [735, 19] on span "Automatiza" at bounding box center [740, 20] width 52 height 23
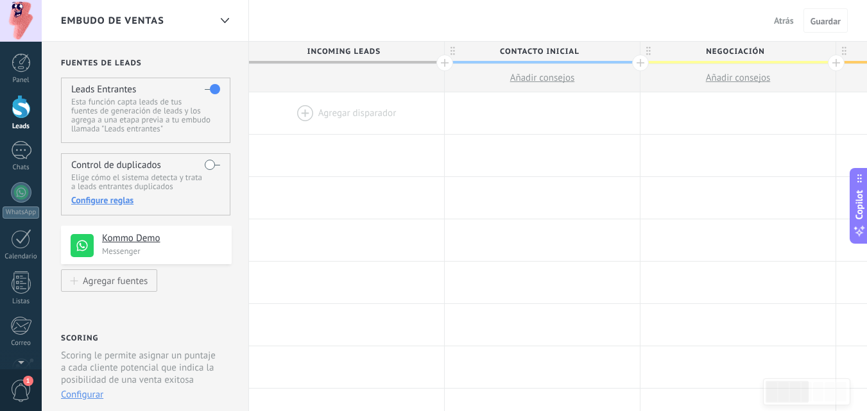
click at [305, 112] on div at bounding box center [346, 113] width 195 height 42
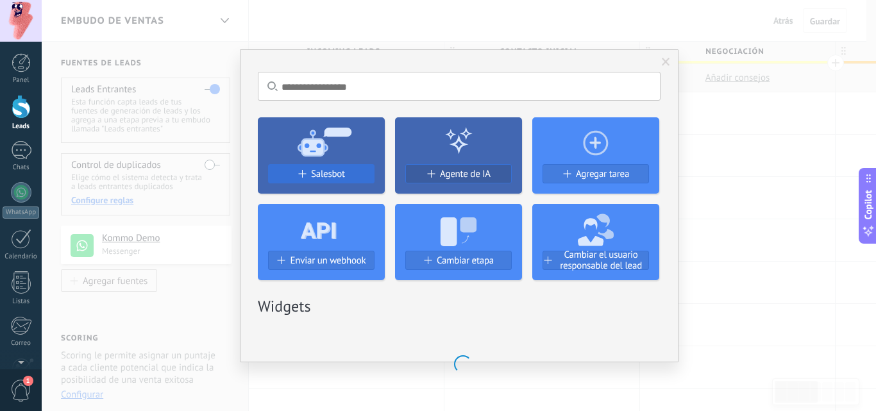
click at [336, 174] on span "Salesbot" at bounding box center [328, 174] width 34 height 11
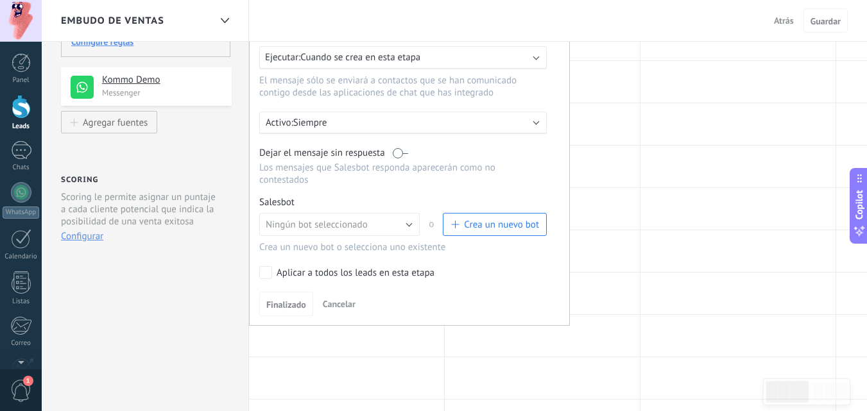
scroll to position [162, 0]
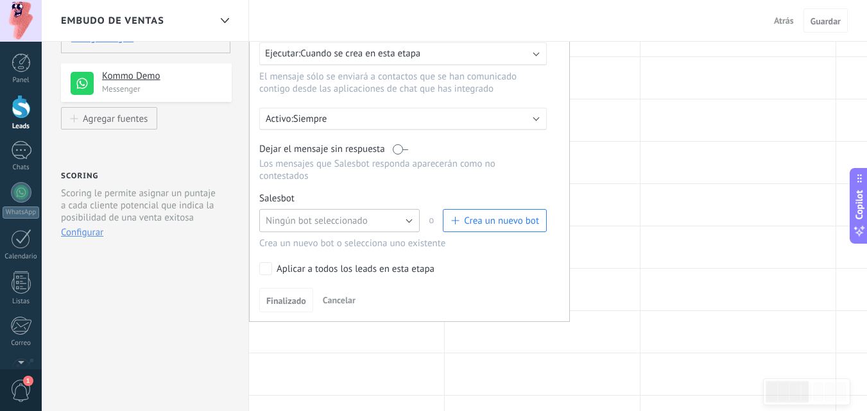
click at [330, 218] on span "Ningún bot seleccionado" at bounding box center [317, 221] width 102 height 12
click at [309, 237] on span "Salesbot #3" at bounding box center [333, 243] width 164 height 12
click at [321, 198] on link "Gestionar" at bounding box center [319, 198] width 34 height 11
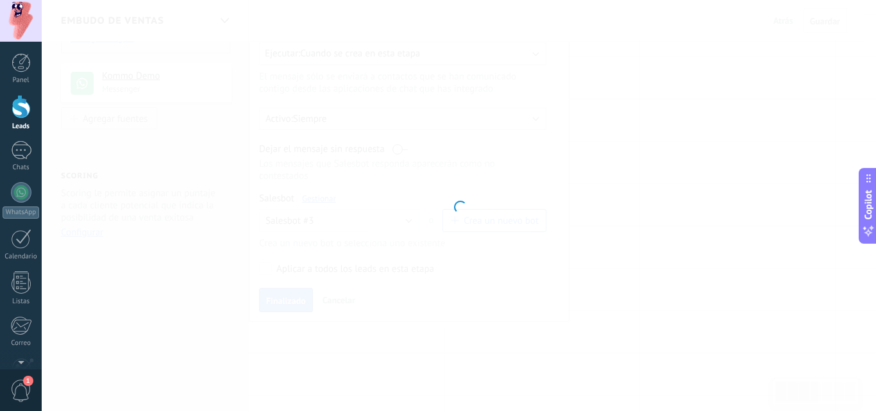
type input "**********"
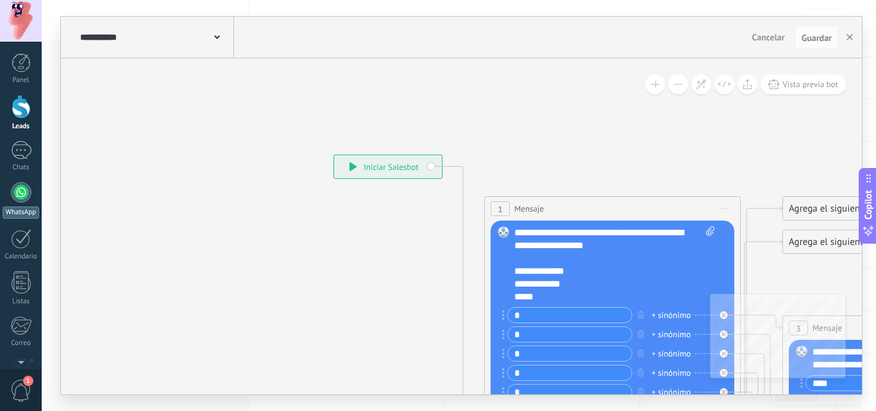
click at [20, 189] on div at bounding box center [21, 192] width 21 height 21
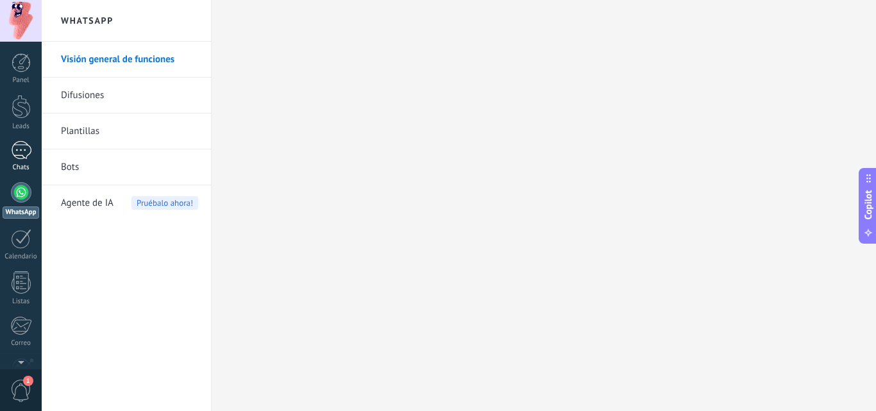
click at [20, 162] on link "Chats" at bounding box center [21, 156] width 42 height 31
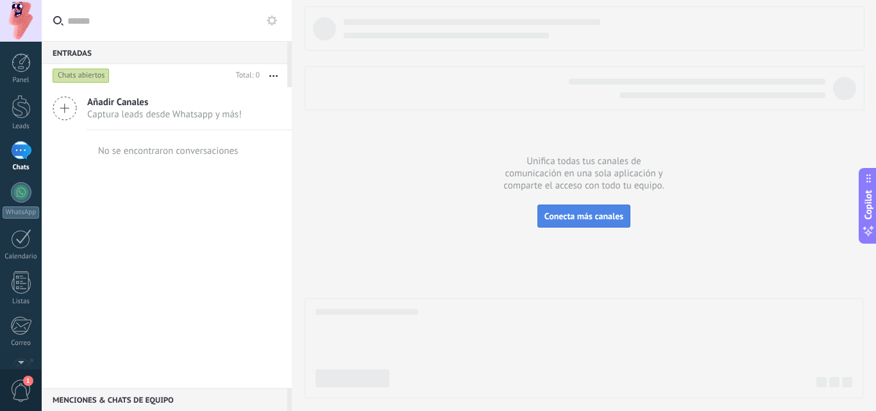
click at [595, 216] on span "Conecta más canales" at bounding box center [584, 216] width 79 height 12
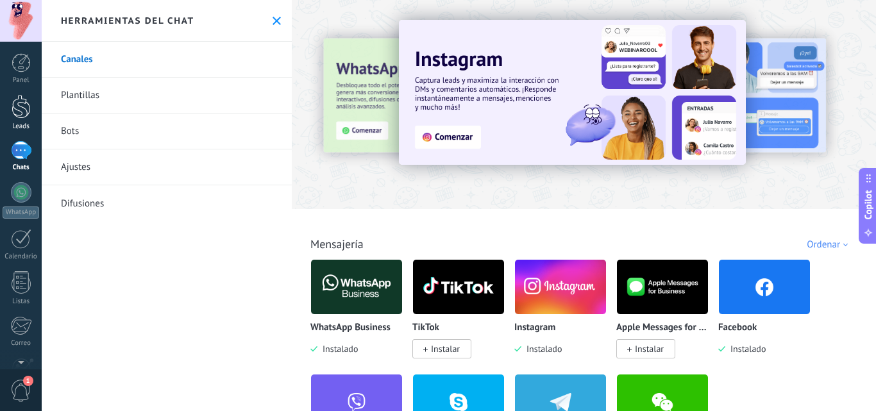
click at [26, 109] on div at bounding box center [21, 107] width 19 height 24
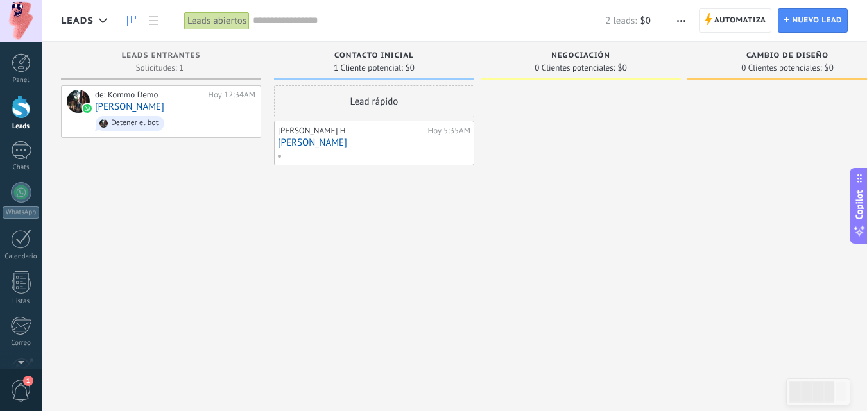
click at [376, 102] on div "Lead rápido" at bounding box center [374, 101] width 200 height 32
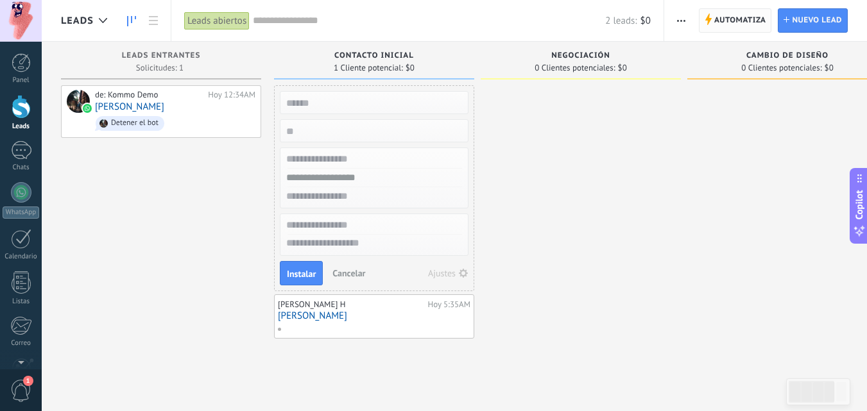
click at [727, 22] on span "Automatiza" at bounding box center [740, 20] width 52 height 23
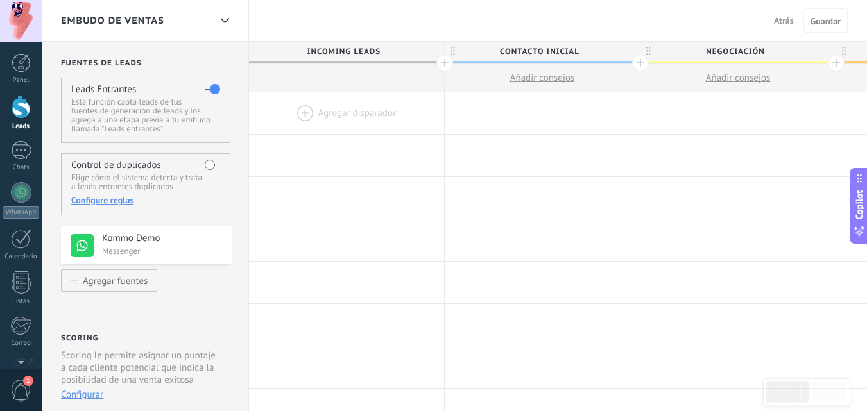
click at [334, 110] on div at bounding box center [346, 113] width 195 height 42
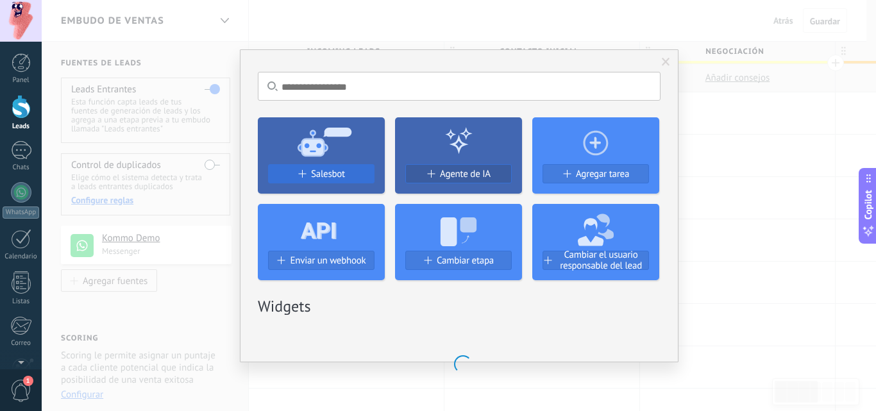
click at [314, 173] on button "Salesbot" at bounding box center [321, 173] width 106 height 19
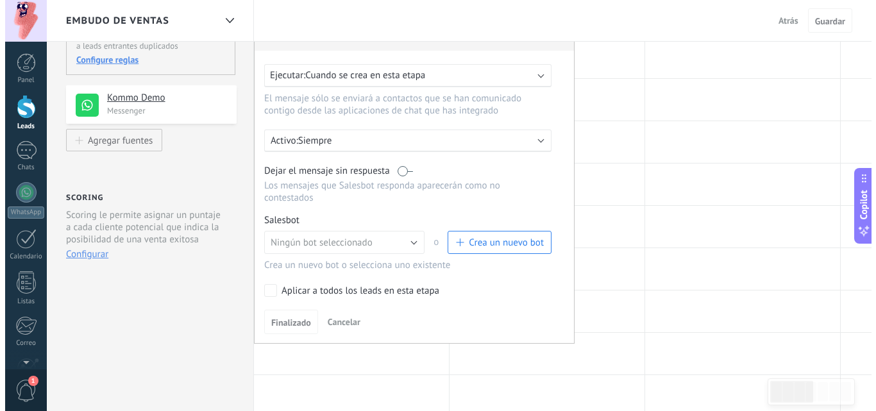
scroll to position [141, 0]
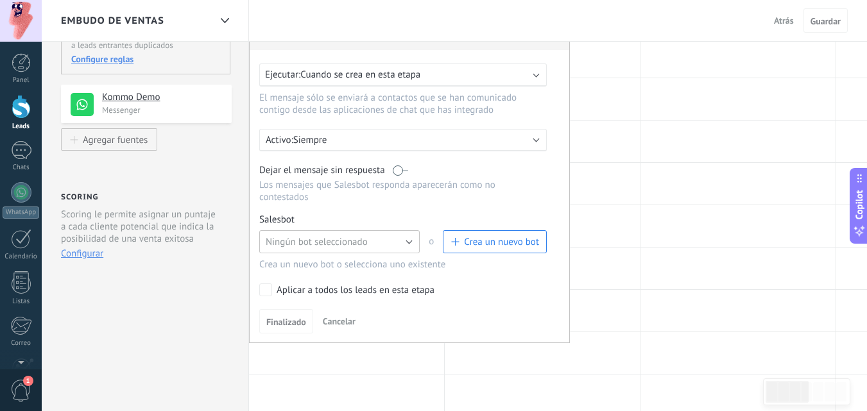
click at [312, 236] on span "Ningún bot seleccionado" at bounding box center [317, 242] width 102 height 12
click at [298, 264] on span "Salesbot #3" at bounding box center [333, 264] width 164 height 12
click at [325, 218] on link "Gestionar" at bounding box center [319, 219] width 34 height 11
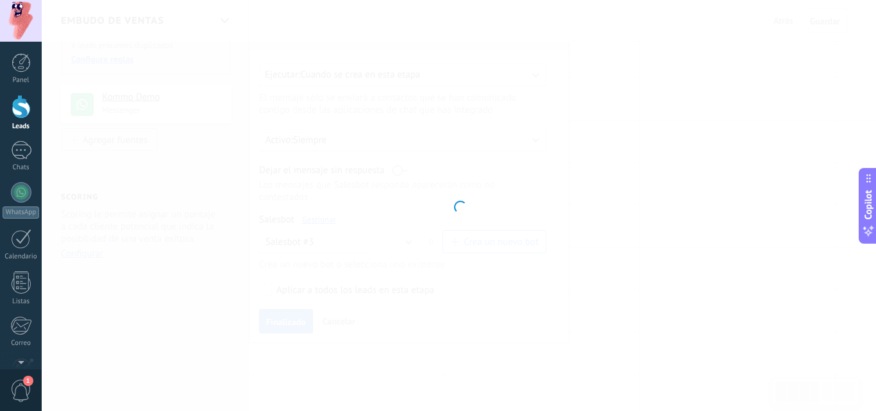
type input "**********"
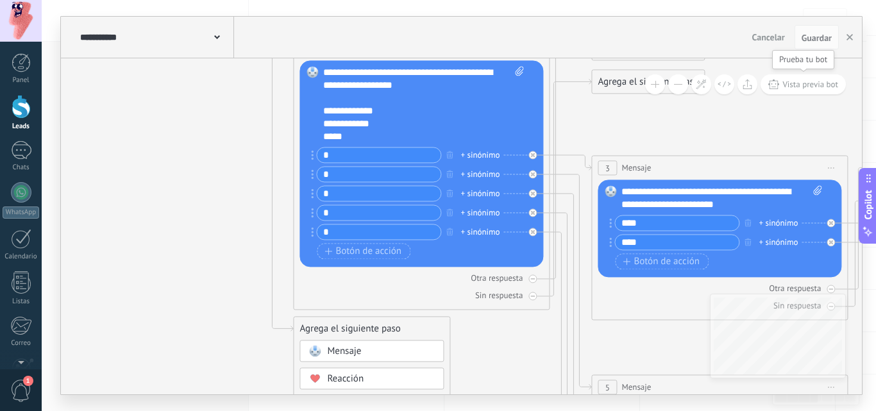
click at [794, 87] on span "Vista previa bot" at bounding box center [811, 84] width 56 height 11
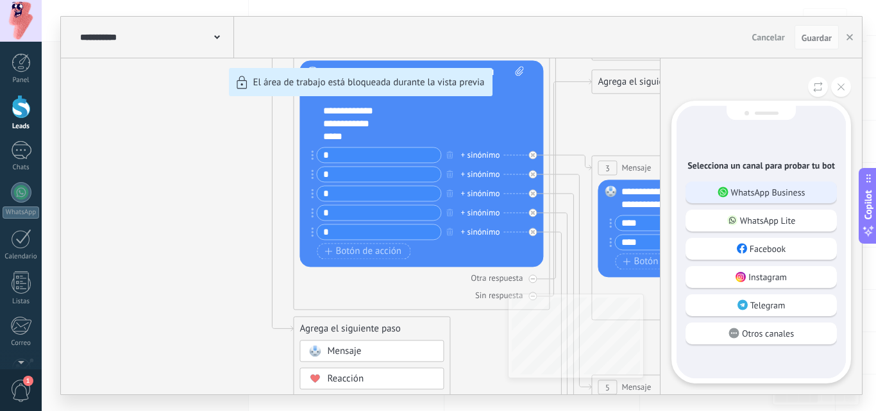
click at [763, 183] on div "WhatsApp Business" at bounding box center [761, 193] width 151 height 22
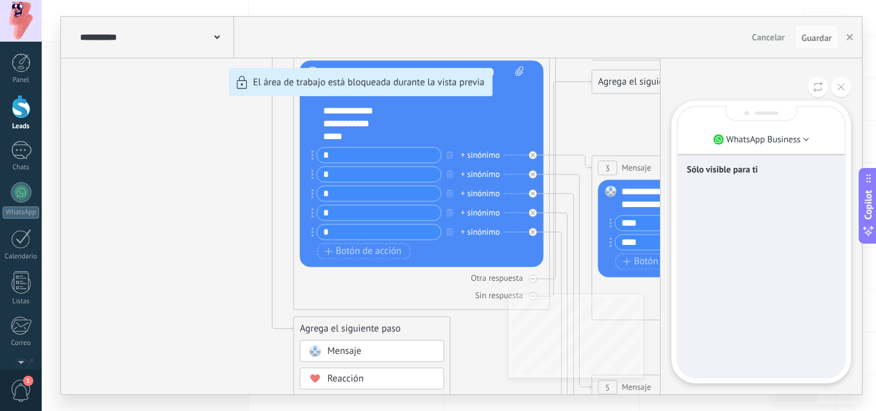
click at [729, 167] on p "Sólo visible para ti" at bounding box center [761, 170] width 149 height 12
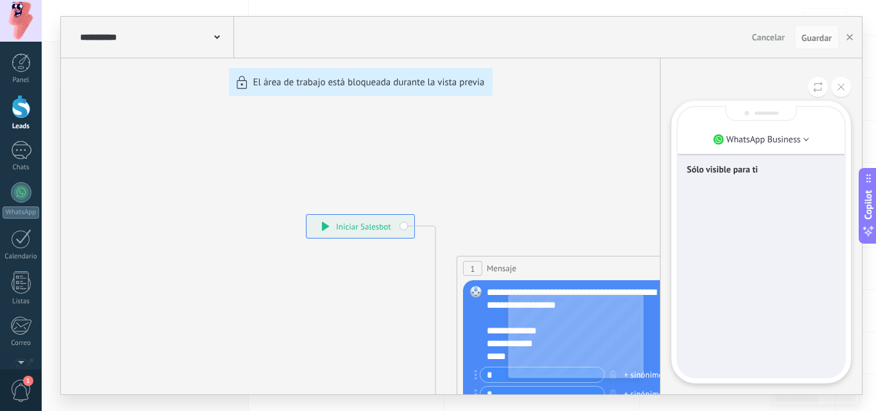
click at [366, 226] on div "**********" at bounding box center [461, 206] width 801 height 378
click at [341, 228] on div "**********" at bounding box center [461, 206] width 801 height 378
click at [325, 226] on div "**********" at bounding box center [461, 206] width 801 height 378
click at [737, 169] on p "Sólo visible para ti" at bounding box center [761, 170] width 149 height 12
click at [325, 225] on div "**********" at bounding box center [461, 206] width 801 height 378
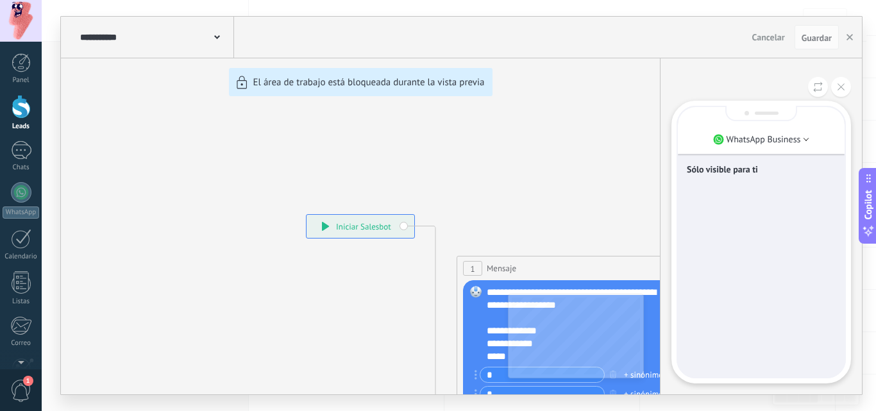
click at [726, 177] on div "Sólo visible para ti" at bounding box center [761, 170] width 149 height 27
click at [746, 142] on p "WhatsApp Business" at bounding box center [764, 139] width 74 height 12
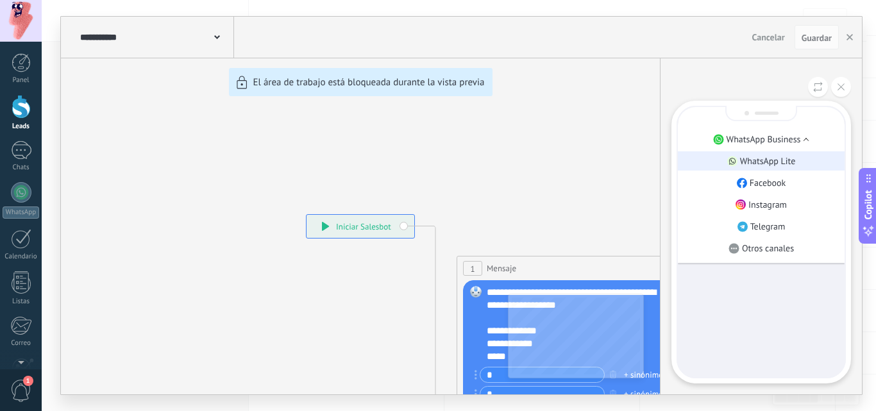
click at [754, 162] on p "WhatsApp Lite" at bounding box center [768, 161] width 56 height 12
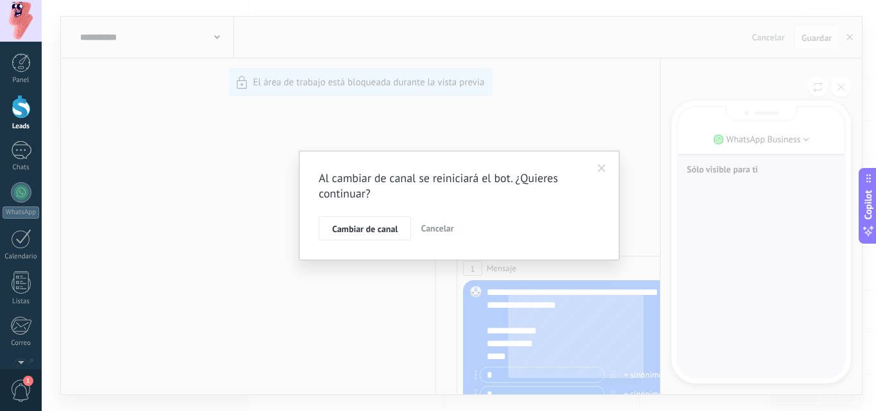
click at [444, 232] on span "Cancelar" at bounding box center [437, 229] width 33 height 12
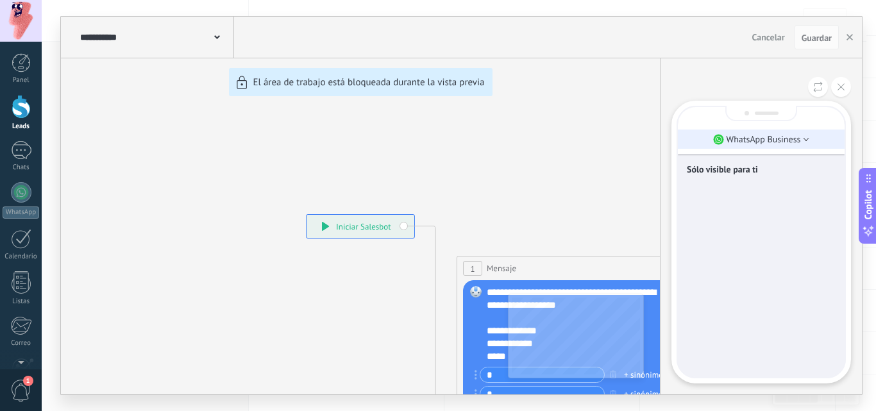
click at [778, 140] on p "WhatsApp Business" at bounding box center [764, 139] width 74 height 12
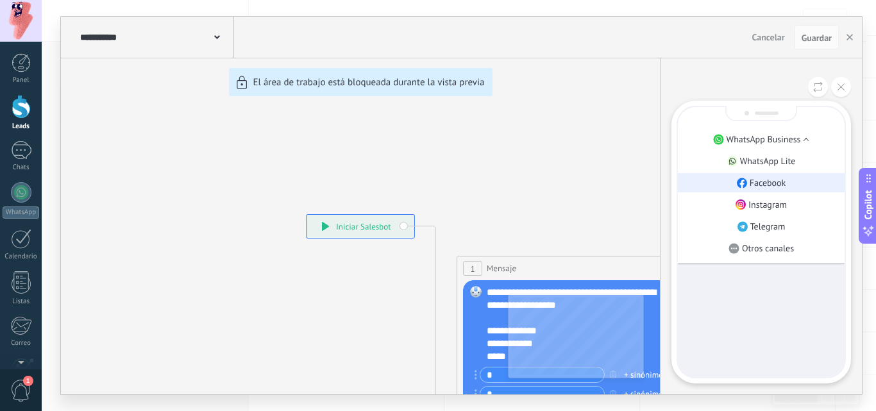
click at [757, 187] on p "Facebook" at bounding box center [768, 183] width 37 height 12
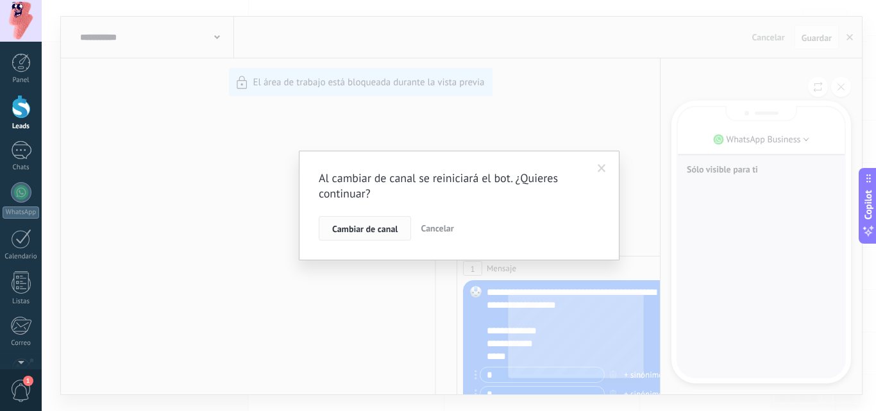
click at [372, 226] on span "Cambiar de canal" at bounding box center [364, 229] width 65 height 9
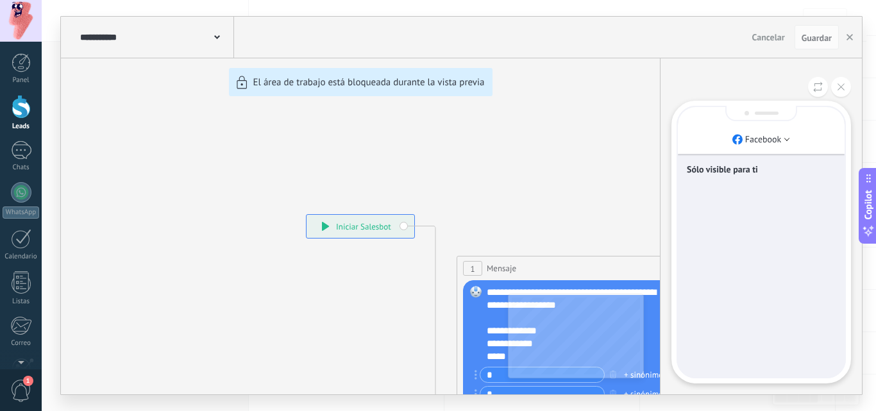
click at [311, 90] on div "**********" at bounding box center [461, 206] width 801 height 378
click at [845, 94] on button at bounding box center [841, 87] width 20 height 20
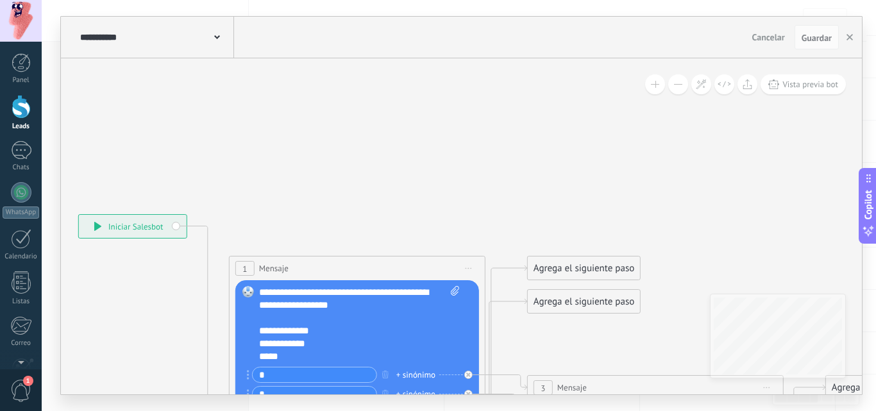
click at [123, 229] on div "**********" at bounding box center [133, 226] width 108 height 23
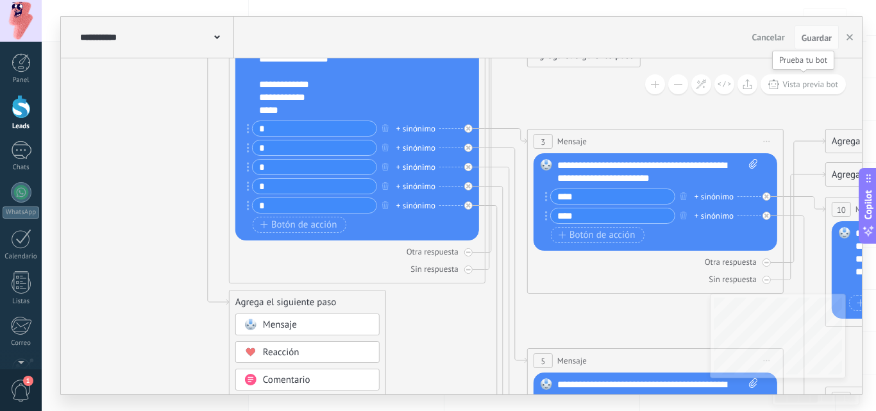
click at [794, 81] on span "Vista previa bot" at bounding box center [811, 84] width 56 height 11
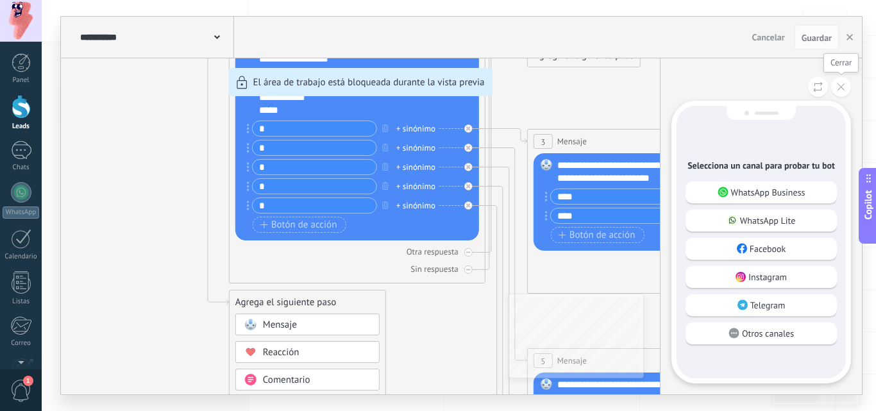
click at [841, 88] on icon at bounding box center [841, 86] width 7 height 7
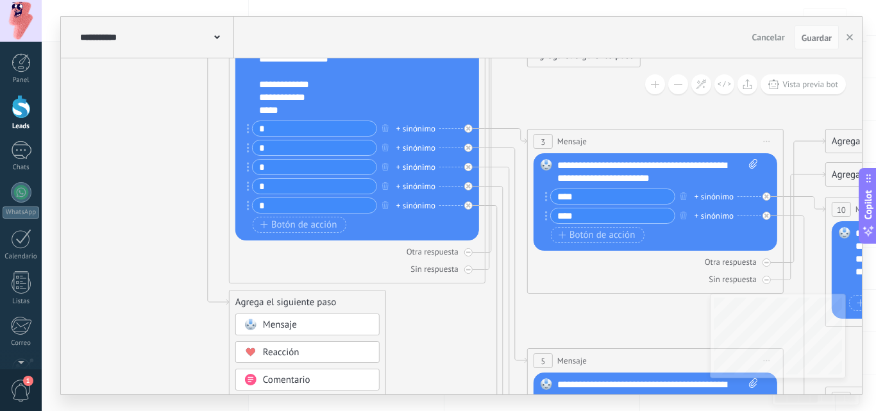
click at [331, 132] on input "*" at bounding box center [315, 128] width 124 height 15
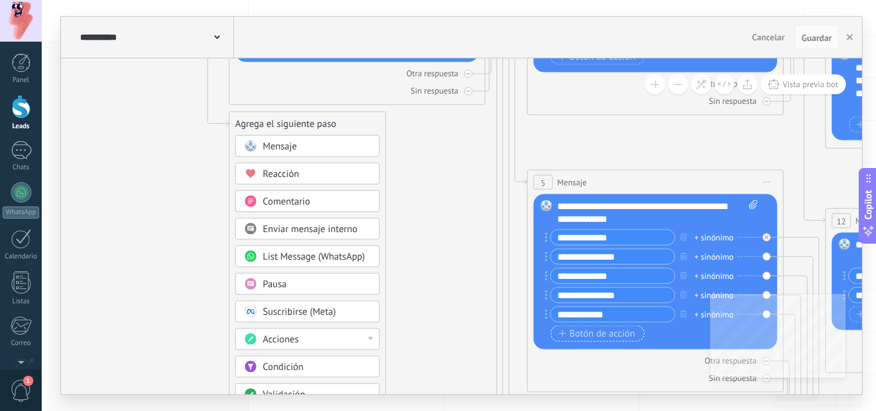
click at [581, 339] on span "Botón de acción" at bounding box center [597, 333] width 77 height 10
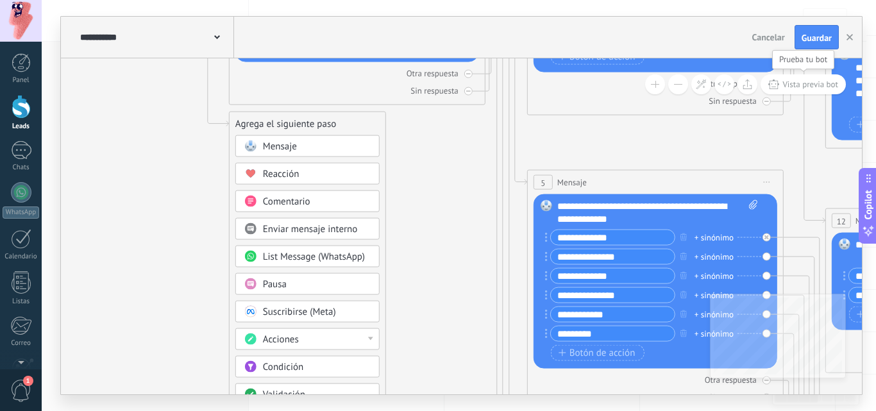
type input "*********"
click at [795, 81] on span "Vista previa bot" at bounding box center [811, 84] width 56 height 11
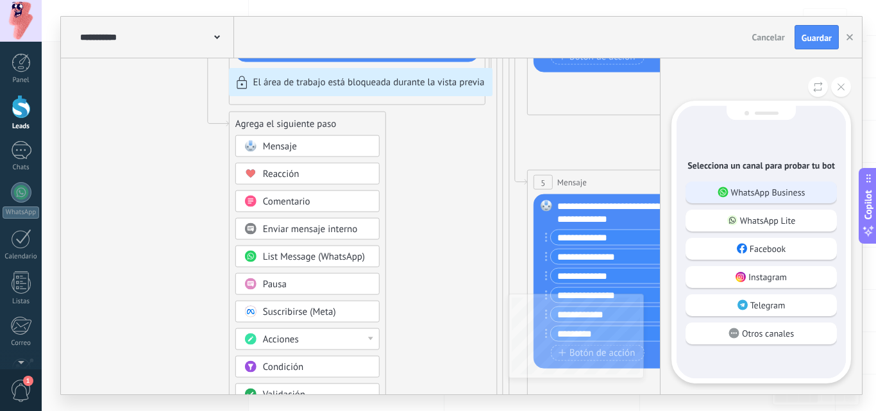
click at [751, 193] on p "WhatsApp Business" at bounding box center [768, 193] width 74 height 12
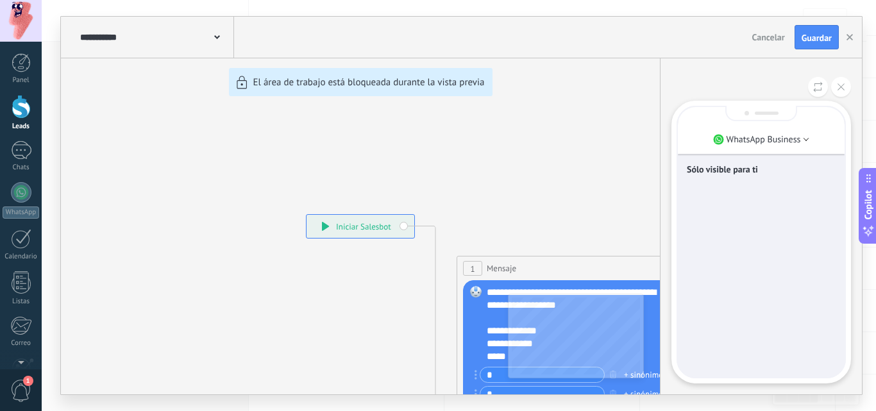
click at [806, 28] on button "Guardar" at bounding box center [817, 37] width 44 height 24
click at [327, 223] on div "**********" at bounding box center [461, 206] width 801 height 378
click at [246, 84] on div "**********" at bounding box center [461, 206] width 801 height 378
click at [265, 83] on div "**********" at bounding box center [461, 206] width 801 height 378
click at [217, 38] on use at bounding box center [217, 37] width 6 height 4
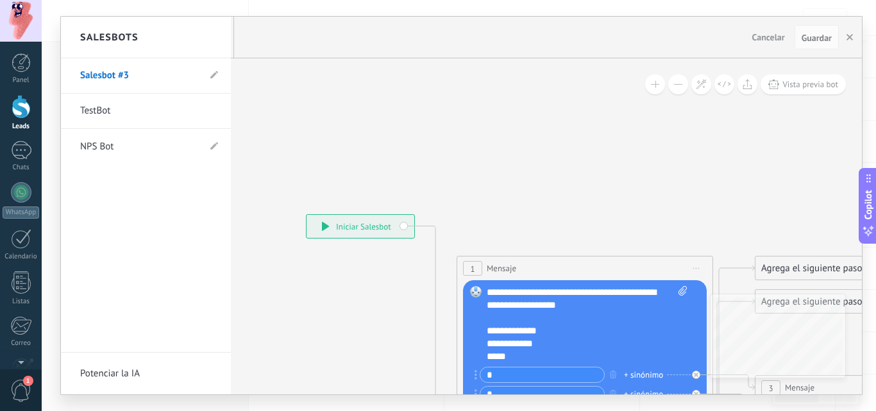
click at [318, 134] on div at bounding box center [461, 206] width 801 height 378
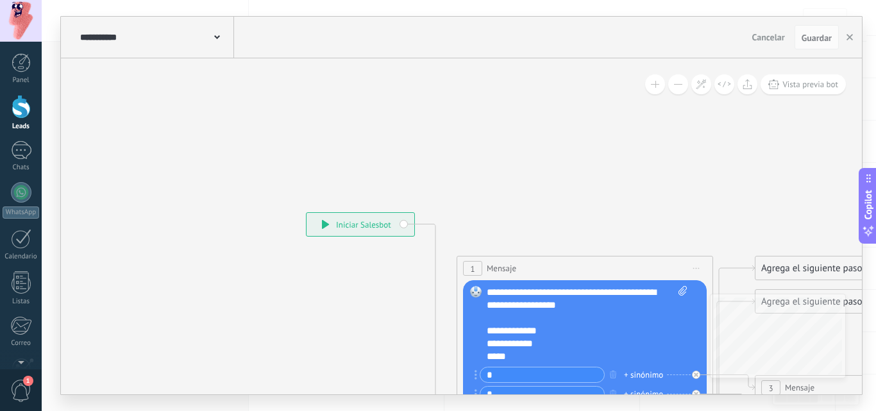
click at [327, 229] on div "**********" at bounding box center [361, 224] width 108 height 23
click at [776, 84] on icon at bounding box center [773, 85] width 11 height 10
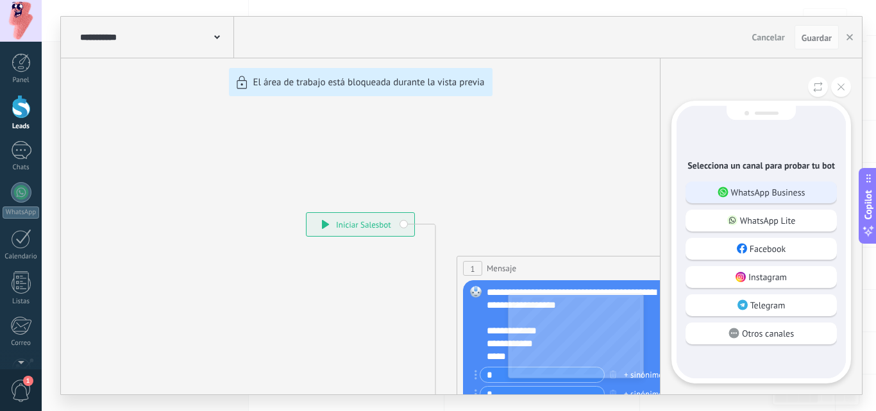
click at [744, 182] on div "WhatsApp Business" at bounding box center [761, 193] width 151 height 22
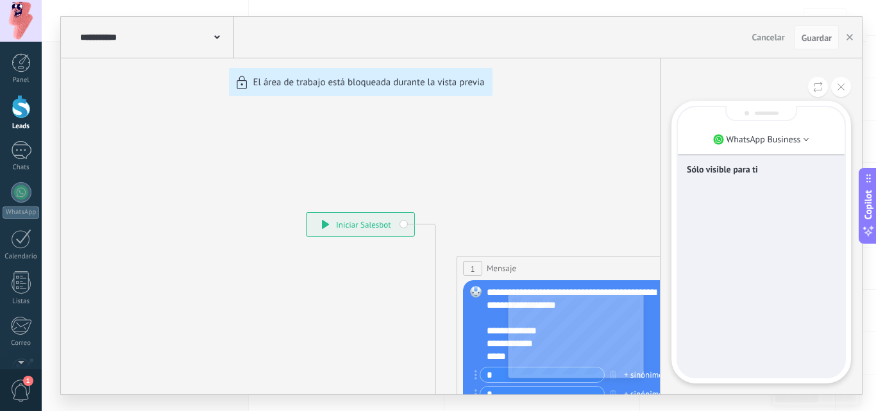
click at [724, 164] on p "Sólo visible para ti" at bounding box center [761, 170] width 149 height 12
click at [715, 240] on div "Sólo visible para ti" at bounding box center [761, 242] width 167 height 270
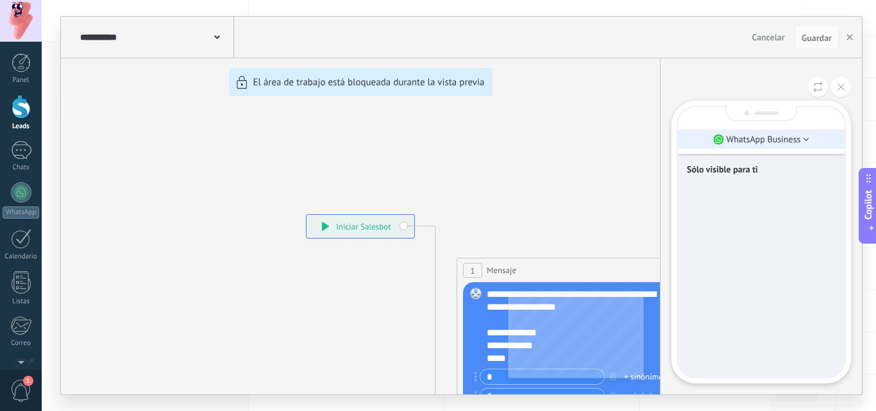
click at [802, 143] on li "WhatsApp Business" at bounding box center [761, 139] width 167 height 19
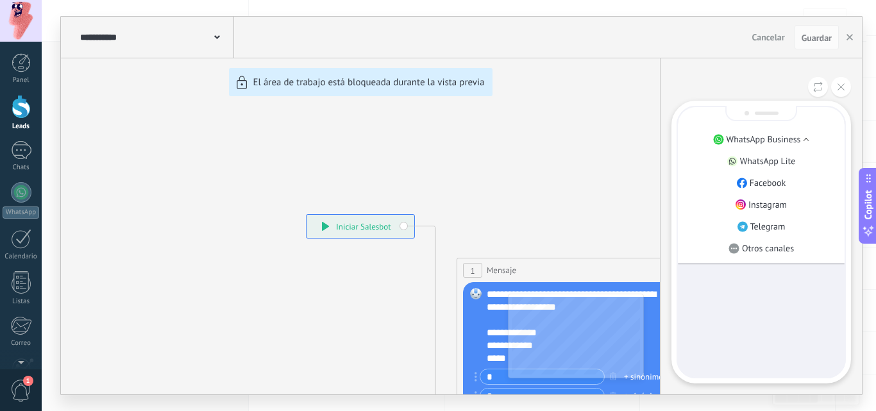
click at [544, 164] on div "**********" at bounding box center [461, 206] width 801 height 378
click at [840, 84] on icon at bounding box center [841, 86] width 7 height 7
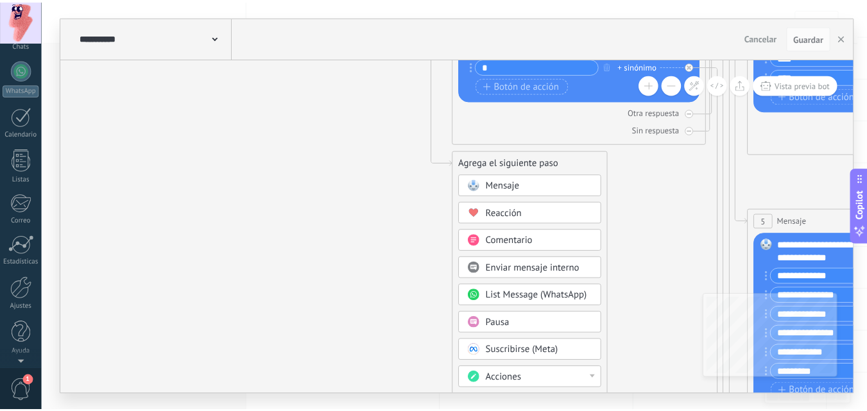
scroll to position [0, 0]
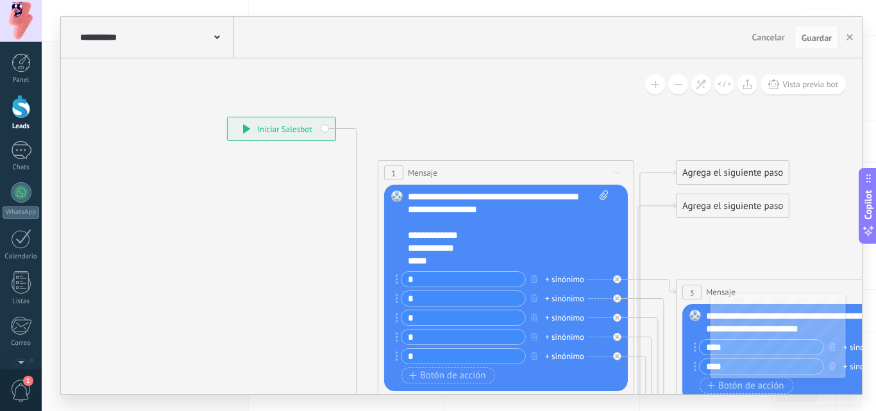
click at [255, 128] on div "**********" at bounding box center [282, 128] width 108 height 23
click at [241, 127] on div "**********" at bounding box center [282, 128] width 108 height 23
click at [241, 126] on div "**********" at bounding box center [282, 128] width 108 height 23
click at [466, 282] on input "*" at bounding box center [464, 279] width 124 height 15
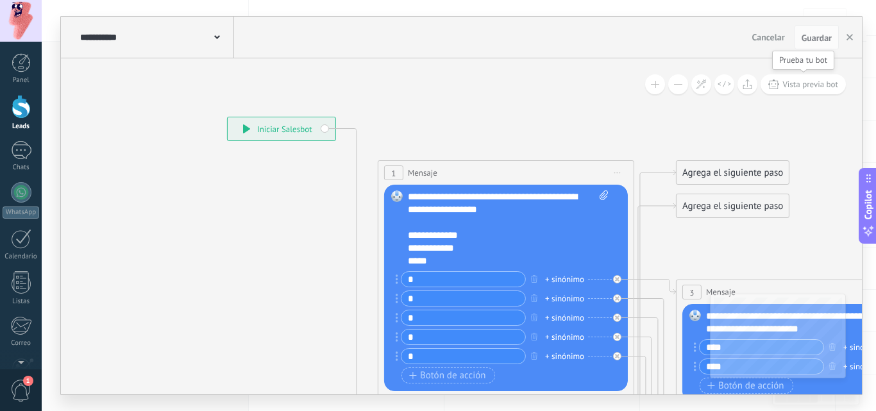
click at [794, 82] on span "Vista previa bot" at bounding box center [811, 84] width 56 height 11
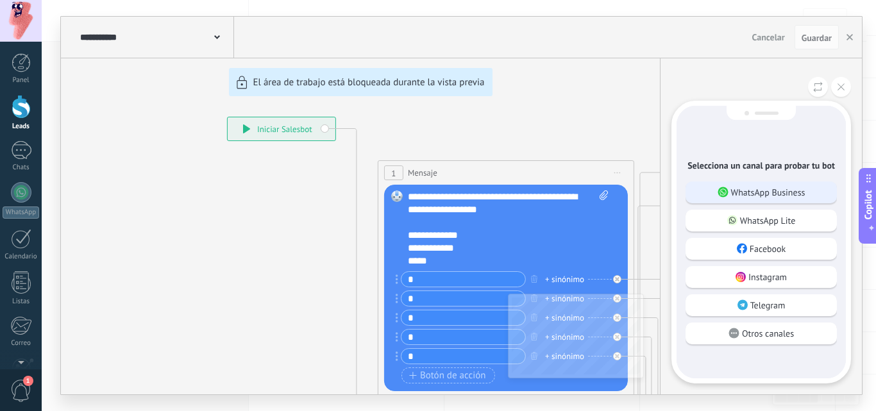
click at [771, 185] on div "WhatsApp Business" at bounding box center [761, 193] width 151 height 22
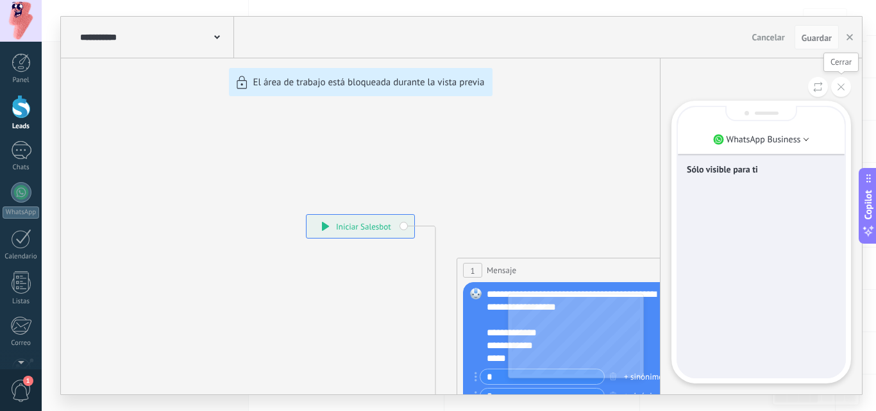
click at [836, 90] on button at bounding box center [841, 87] width 20 height 20
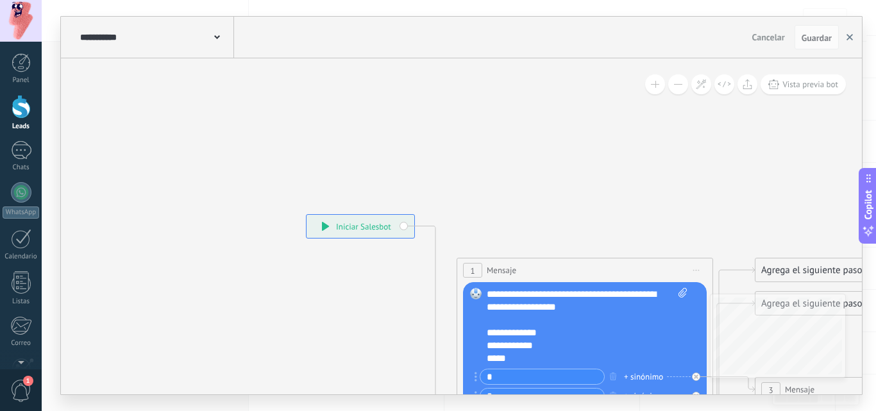
click at [849, 41] on button "button" at bounding box center [849, 37] width 19 height 24
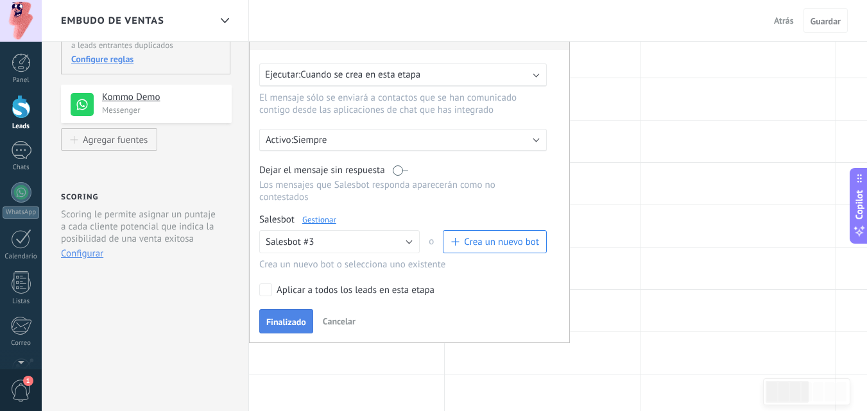
click at [296, 320] on span "Finalizado" at bounding box center [286, 322] width 40 height 9
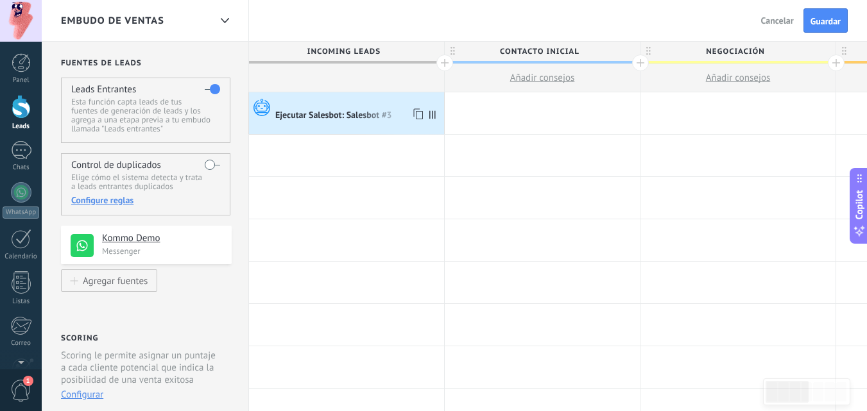
click at [353, 122] on div "Ejecutar Salesbot: Salesbot #3" at bounding box center [334, 116] width 119 height 12
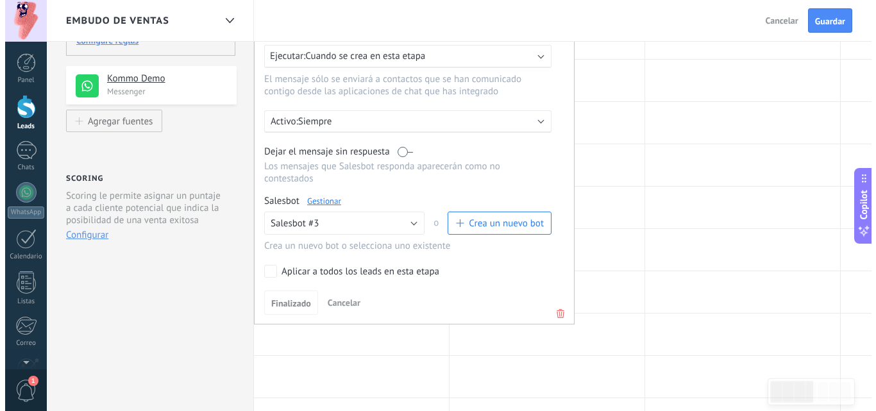
scroll to position [235, 0]
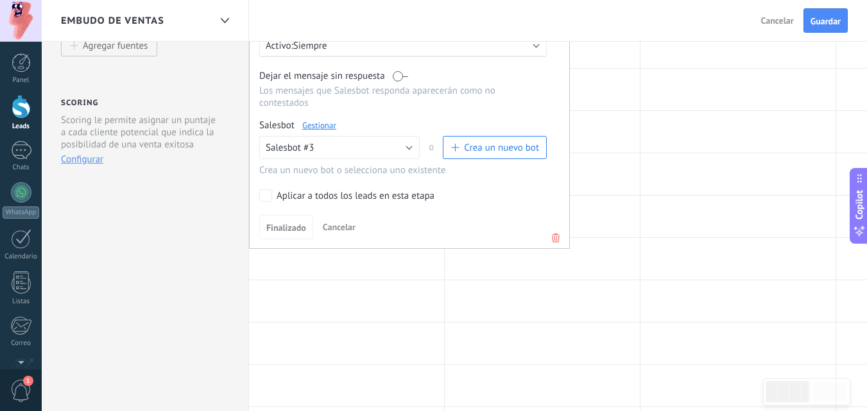
click at [316, 121] on link "Gestionar" at bounding box center [319, 125] width 34 height 11
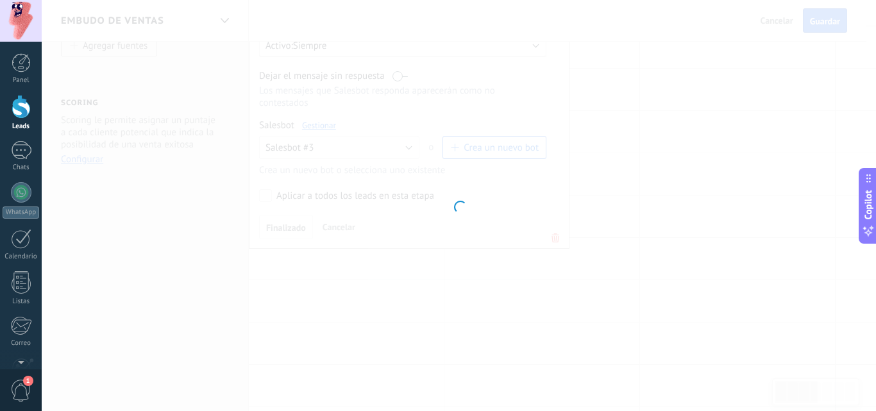
type input "**********"
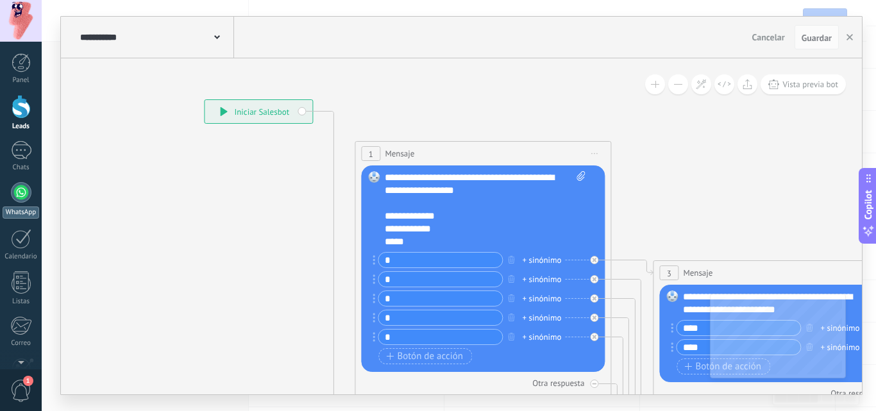
click at [21, 183] on div at bounding box center [21, 192] width 21 height 21
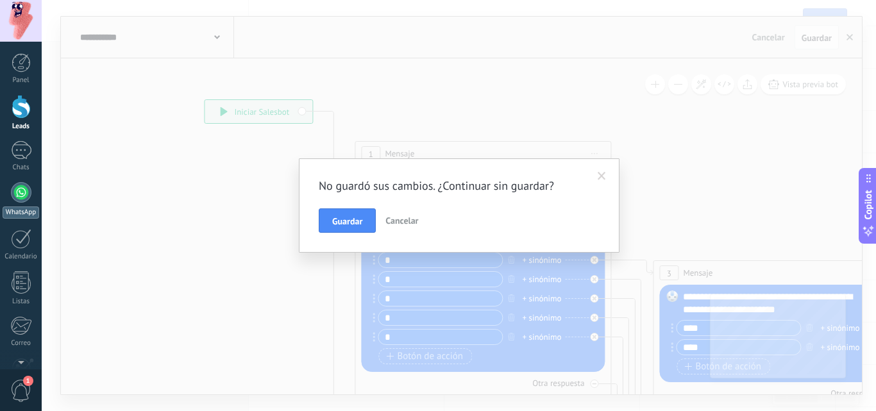
click at [22, 187] on div at bounding box center [21, 192] width 21 height 21
click at [344, 214] on button "Guardar" at bounding box center [347, 220] width 57 height 24
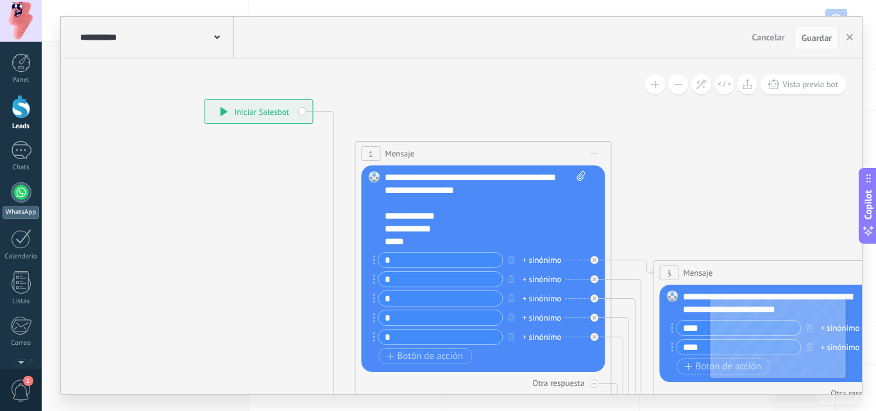
click at [24, 201] on div at bounding box center [21, 192] width 21 height 21
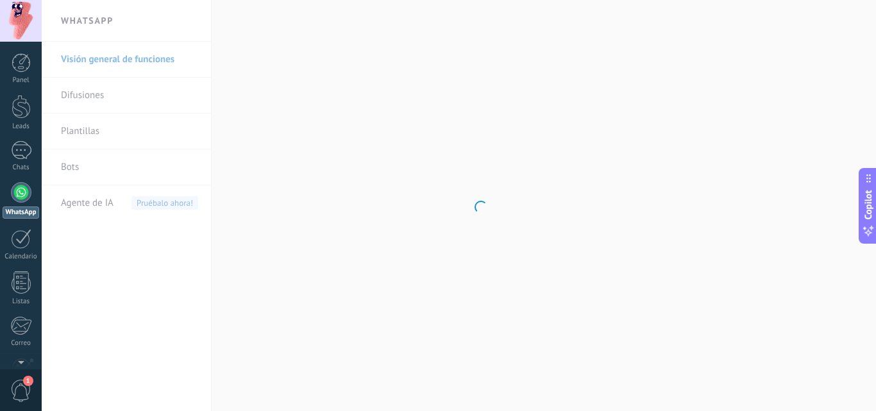
click at [22, 192] on div at bounding box center [21, 192] width 21 height 21
click at [13, 144] on div at bounding box center [21, 150] width 21 height 19
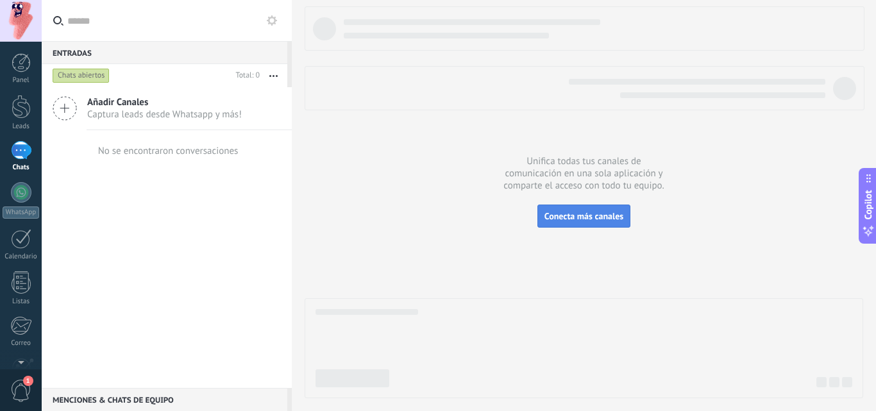
click at [584, 218] on span "Conecta más canales" at bounding box center [584, 216] width 79 height 12
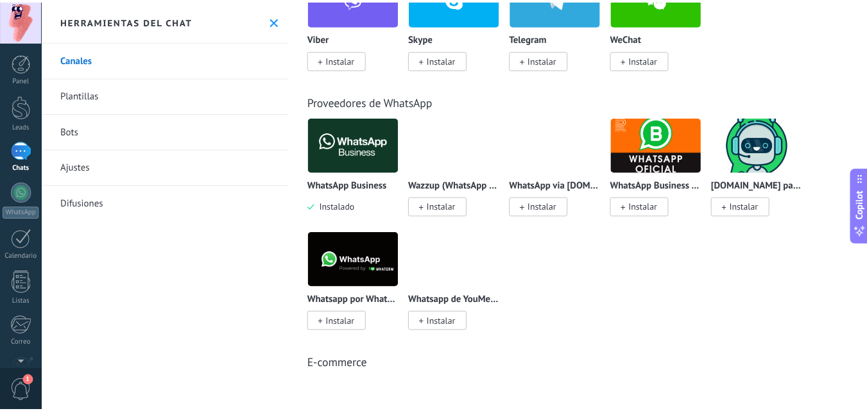
scroll to position [415, 0]
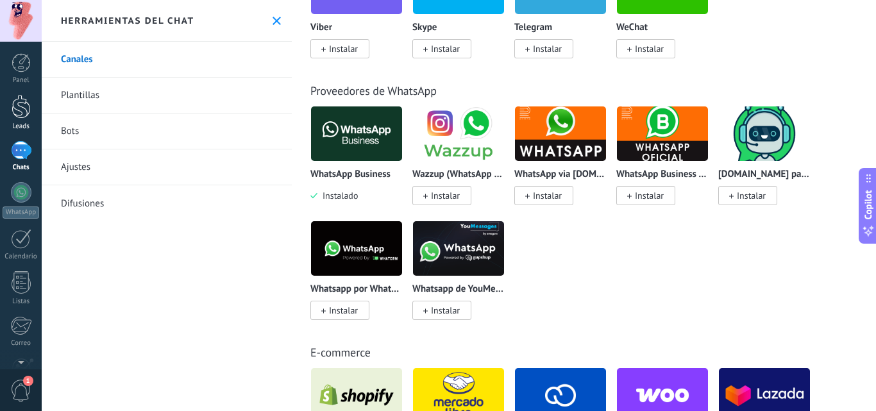
click at [22, 117] on div at bounding box center [21, 107] width 19 height 24
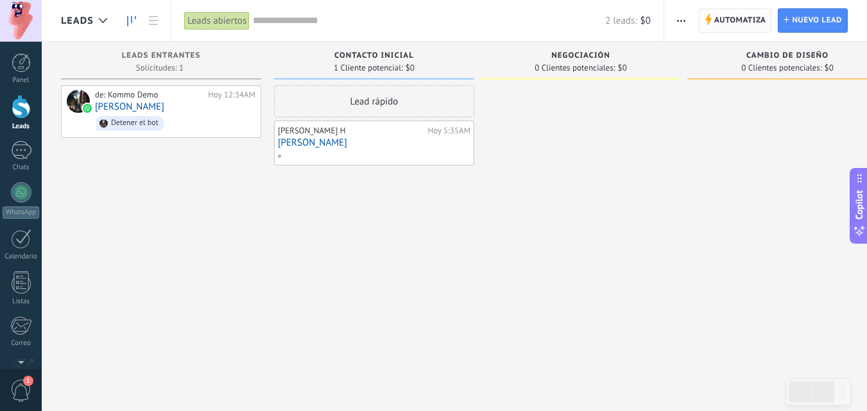
click at [736, 14] on span "Automatiza" at bounding box center [740, 20] width 52 height 23
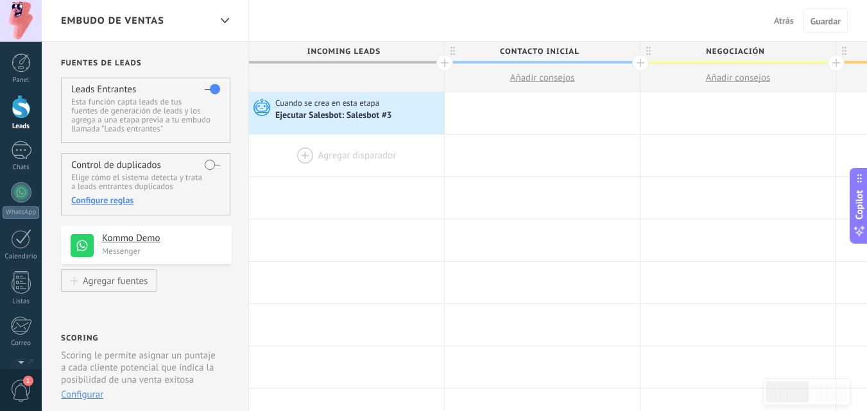
click at [328, 153] on div at bounding box center [346, 156] width 195 height 42
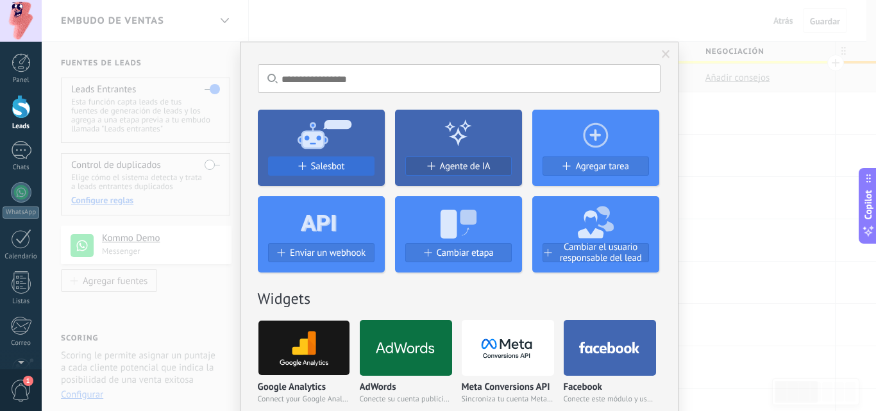
click at [305, 169] on div "Salesbot" at bounding box center [321, 166] width 105 height 11
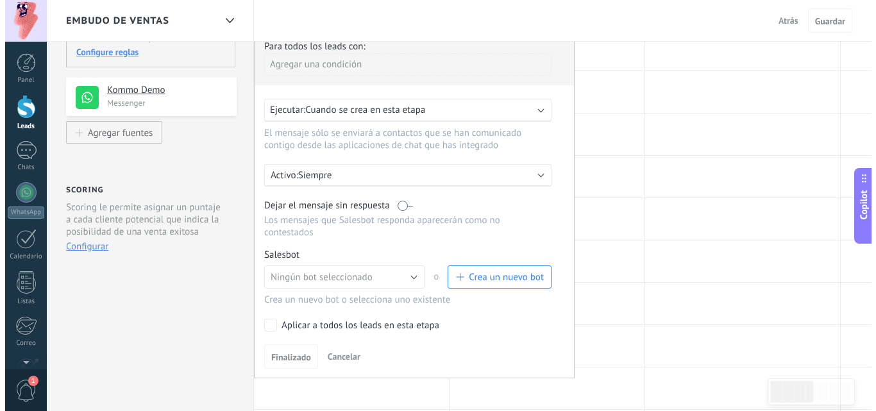
scroll to position [188, 0]
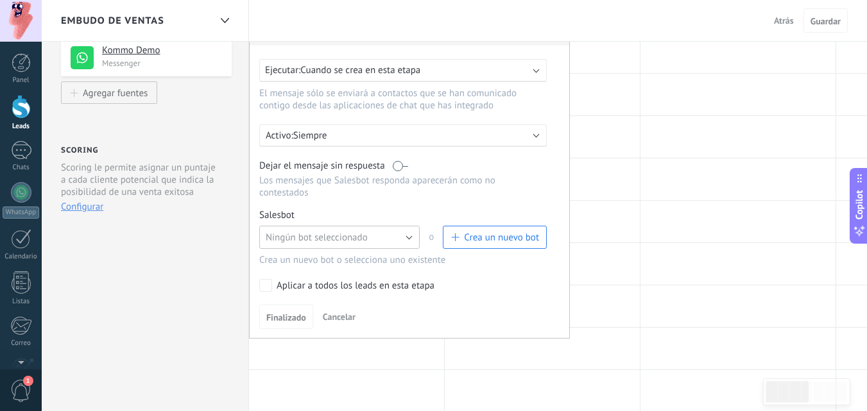
click at [348, 232] on span "Ningún bot seleccionado" at bounding box center [317, 238] width 102 height 12
click at [306, 254] on span "Salesbot #3" at bounding box center [333, 259] width 164 height 12
click at [319, 217] on link "Gestionar" at bounding box center [319, 215] width 34 height 11
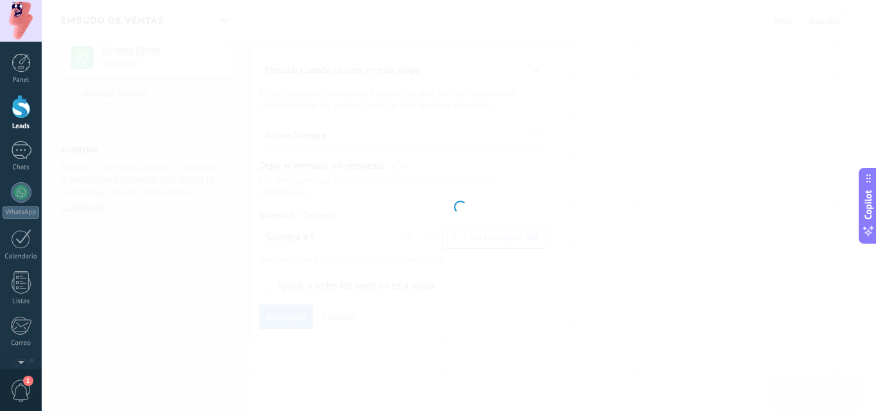
type input "**********"
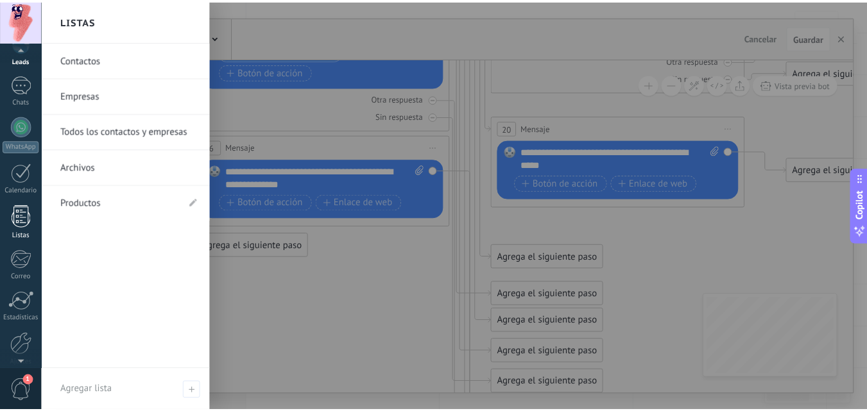
scroll to position [123, 0]
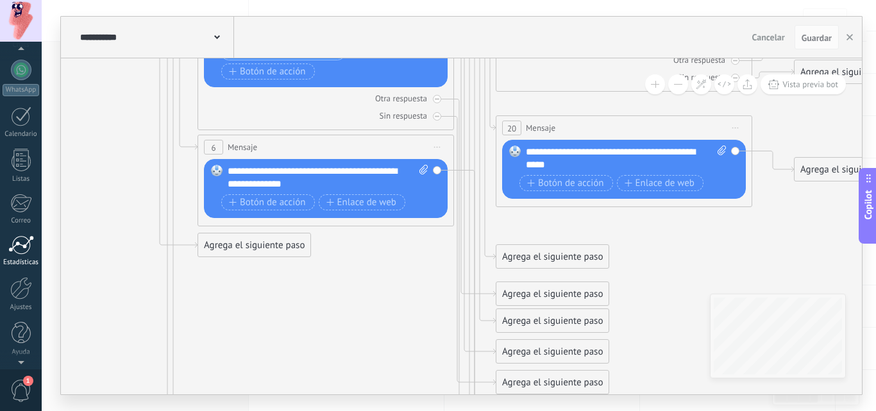
click at [14, 242] on div at bounding box center [21, 244] width 26 height 19
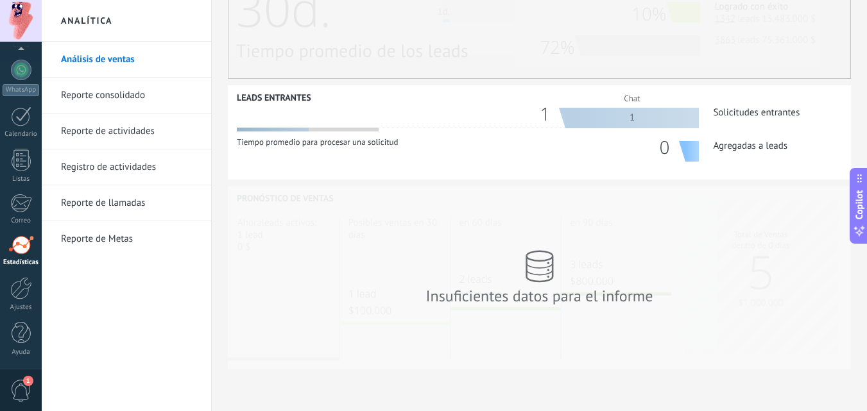
scroll to position [439, 0]
click at [105, 90] on link "Reporte consolidado" at bounding box center [129, 96] width 137 height 36
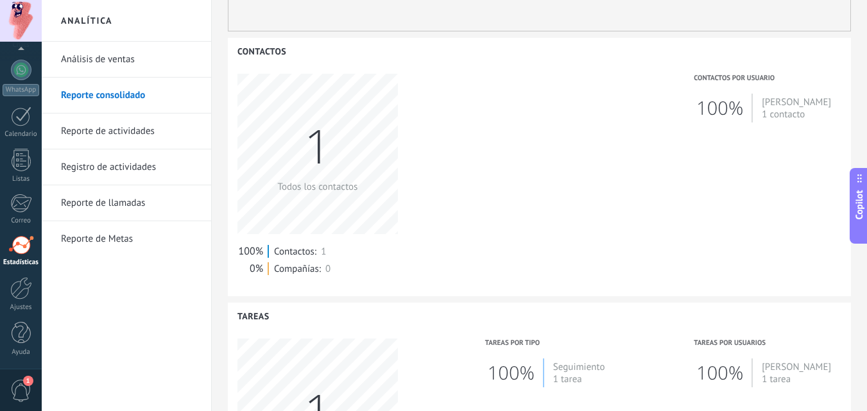
scroll to position [543, 0]
click at [137, 135] on link "Reporte de actividades" at bounding box center [129, 132] width 137 height 36
